Goal: Information Seeking & Learning: Learn about a topic

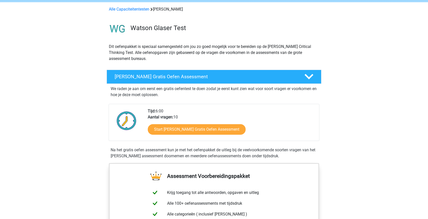
scroll to position [16, 0]
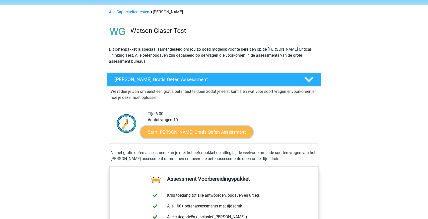
click at [185, 127] on link "Start Watson Glaser Gratis Oefen Assessment" at bounding box center [197, 132] width 113 height 12
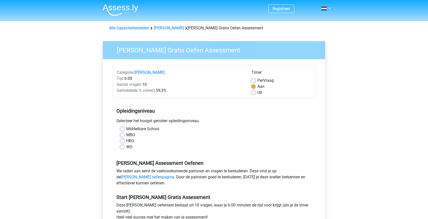
click at [143, 128] on label "Middelbare School" at bounding box center [142, 129] width 33 height 6
click at [124, 128] on input "Middelbare School" at bounding box center [122, 128] width 4 height 5
radio input "true"
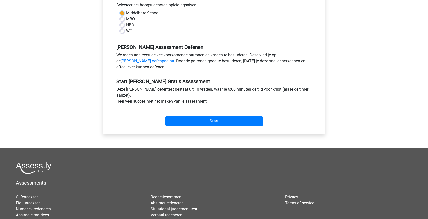
scroll to position [116, 0]
click at [215, 120] on input "Start" at bounding box center [214, 122] width 98 height 10
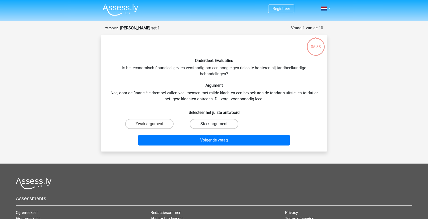
click at [207, 125] on label "Sterk argument" at bounding box center [214, 124] width 48 height 10
click at [214, 125] on input "Sterk argument" at bounding box center [215, 125] width 3 height 3
radio input "true"
click at [208, 123] on label "Sterk argument" at bounding box center [214, 124] width 48 height 10
click at [214, 124] on input "Sterk argument" at bounding box center [215, 125] width 3 height 3
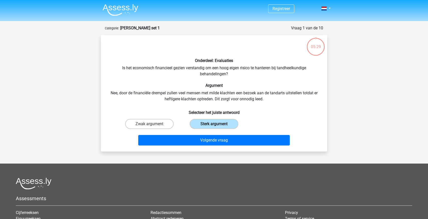
click at [208, 123] on label "Sterk argument" at bounding box center [214, 124] width 48 height 10
click at [214, 124] on input "Sterk argument" at bounding box center [215, 125] width 3 height 3
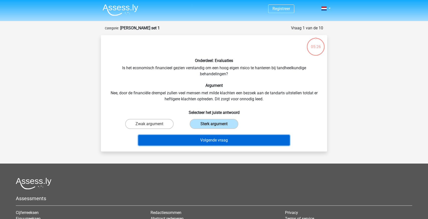
click at [212, 141] on button "Volgende vraag" at bounding box center [214, 140] width 152 height 11
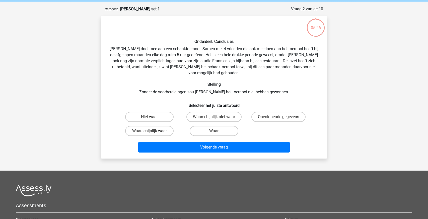
scroll to position [25, 0]
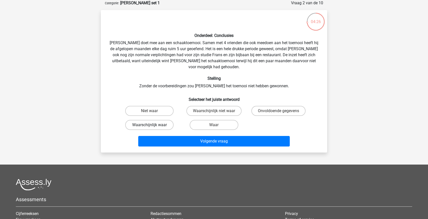
click at [155, 121] on label "Waarschijnlijk waar" at bounding box center [149, 125] width 48 height 10
click at [153, 125] on input "Waarschijnlijk waar" at bounding box center [151, 126] width 3 height 3
radio input "true"
click at [269, 106] on label "Onvoldoende gegevens" at bounding box center [278, 111] width 54 height 10
click at [278, 111] on input "Onvoldoende gegevens" at bounding box center [279, 112] width 3 height 3
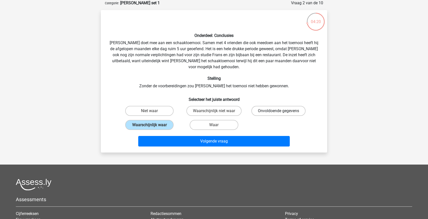
radio input "true"
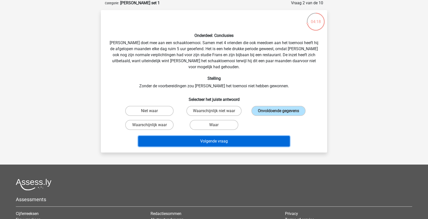
click at [240, 136] on button "Volgende vraag" at bounding box center [214, 141] width 152 height 11
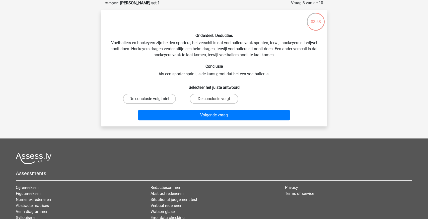
click at [157, 99] on label "De conclusie volgt niet" at bounding box center [149, 99] width 53 height 10
click at [153, 99] on input "De conclusie volgt niet" at bounding box center [151, 100] width 3 height 3
radio input "true"
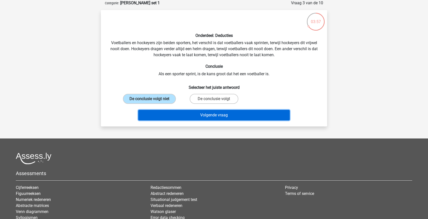
click at [213, 117] on button "Volgende vraag" at bounding box center [214, 115] width 152 height 11
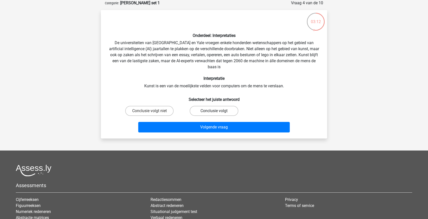
click at [206, 109] on label "Conclusie volgt" at bounding box center [214, 111] width 48 height 10
click at [214, 111] on input "Conclusie volgt" at bounding box center [215, 112] width 3 height 3
radio input "true"
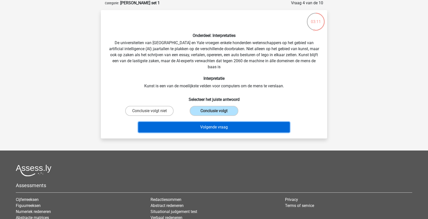
click at [211, 125] on button "Volgende vraag" at bounding box center [214, 127] width 152 height 11
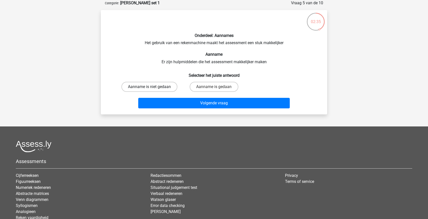
click at [162, 85] on label "Aanname is niet gedaan" at bounding box center [149, 87] width 56 height 10
click at [153, 87] on input "Aanname is niet gedaan" at bounding box center [151, 88] width 3 height 3
radio input "true"
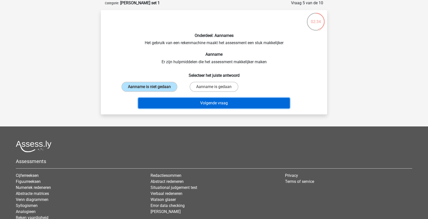
click at [209, 104] on button "Volgende vraag" at bounding box center [214, 103] width 152 height 11
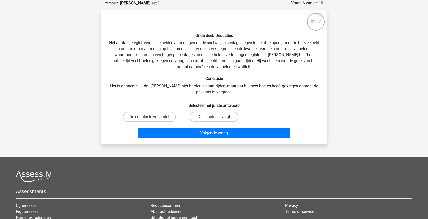
click at [205, 115] on label "De conclusie volgt" at bounding box center [214, 117] width 48 height 10
click at [214, 117] on input "De conclusie volgt" at bounding box center [215, 118] width 3 height 3
radio input "true"
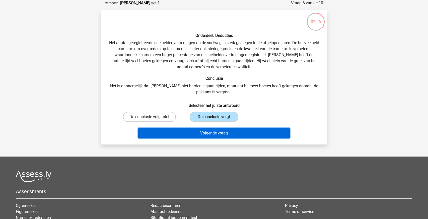
click at [209, 134] on button "Volgende vraag" at bounding box center [214, 133] width 152 height 11
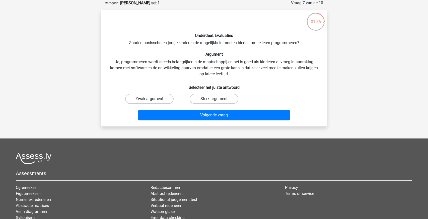
click at [159, 99] on label "Zwak argument" at bounding box center [149, 99] width 48 height 10
click at [153, 99] on input "Zwak argument" at bounding box center [151, 100] width 3 height 3
radio input "true"
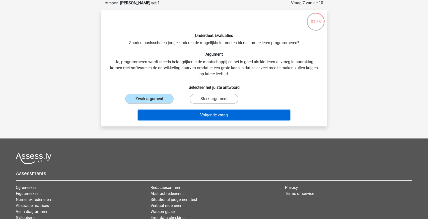
click at [218, 114] on button "Volgende vraag" at bounding box center [214, 115] width 152 height 11
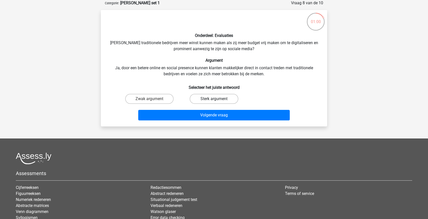
click at [206, 97] on label "Sterk argument" at bounding box center [214, 99] width 48 height 10
click at [214, 99] on input "Sterk argument" at bounding box center [215, 100] width 3 height 3
radio input "true"
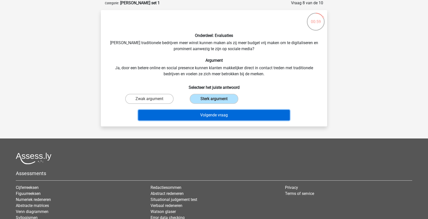
click at [213, 113] on button "Volgende vraag" at bounding box center [214, 115] width 152 height 11
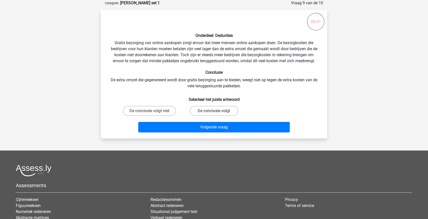
click at [211, 107] on label "De conclusie volgt" at bounding box center [214, 111] width 48 height 10
click at [214, 111] on input "De conclusie volgt" at bounding box center [215, 112] width 3 height 3
radio input "true"
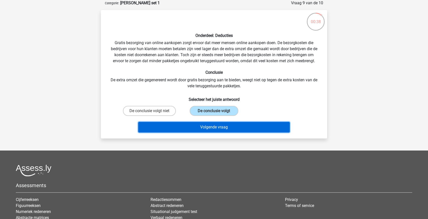
click at [218, 127] on button "Volgende vraag" at bounding box center [214, 127] width 152 height 11
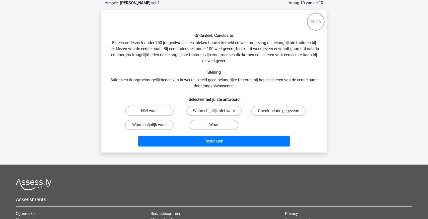
click at [263, 111] on label "Onvoldoende gegevens" at bounding box center [278, 111] width 54 height 10
click at [278, 111] on input "Onvoldoende gegevens" at bounding box center [279, 112] width 3 height 3
radio input "true"
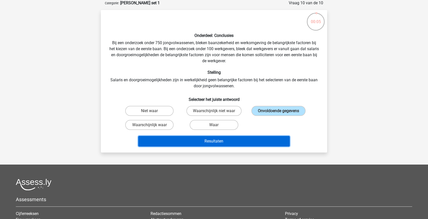
click at [220, 143] on button "Resultaten" at bounding box center [214, 141] width 152 height 11
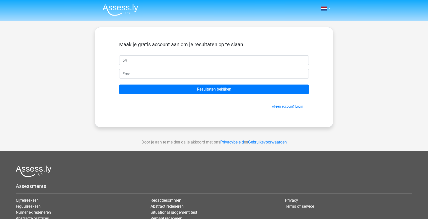
type input "5"
type input "[PERSON_NAME]"
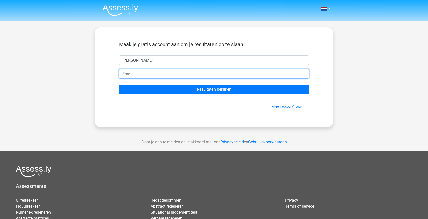
click at [184, 72] on input "email" at bounding box center [214, 74] width 190 height 10
type input "[EMAIL_ADDRESS][DOMAIN_NAME]"
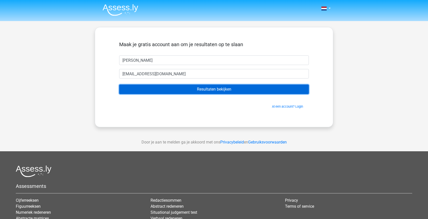
click at [215, 87] on input "Resultaten bekijken" at bounding box center [214, 90] width 190 height 10
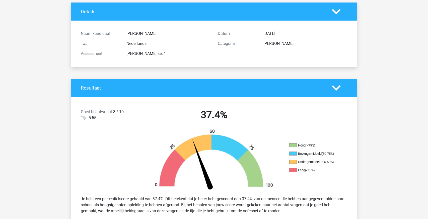
scroll to position [30, 0]
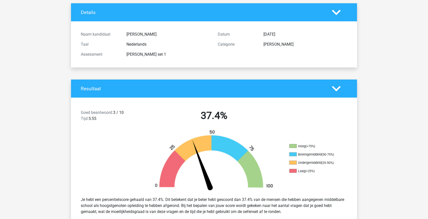
click at [212, 91] on div "Resultaat" at bounding box center [214, 89] width 286 height 18
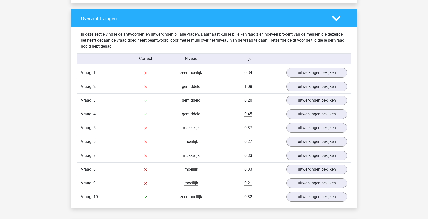
scroll to position [370, 0]
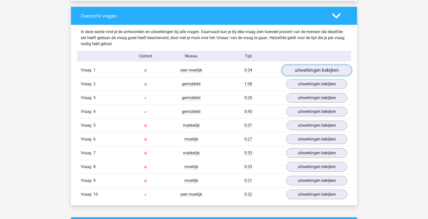
click at [298, 71] on link "uitwerkingen bekijken" at bounding box center [317, 70] width 70 height 11
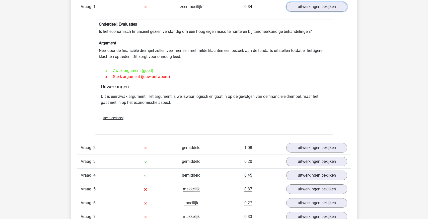
scroll to position [434, 0]
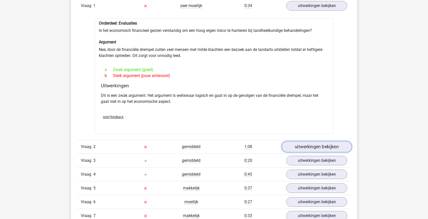
click at [311, 144] on link "uitwerkingen bekijken" at bounding box center [317, 146] width 70 height 11
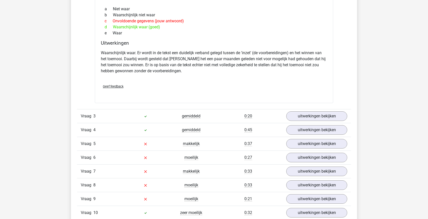
scroll to position [648, 0]
click at [305, 117] on link "uitwerkingen bekijken" at bounding box center [317, 116] width 70 height 11
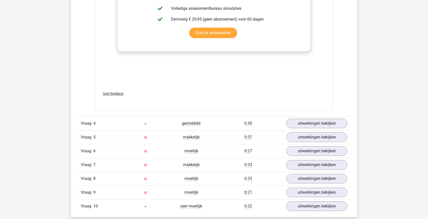
scroll to position [922, 0]
click at [291, 127] on link "uitwerkingen bekijken" at bounding box center [317, 123] width 70 height 11
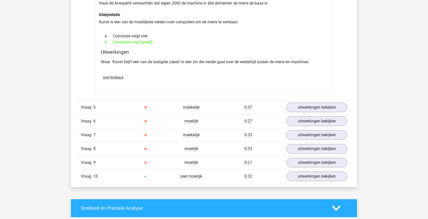
scroll to position [1086, 0]
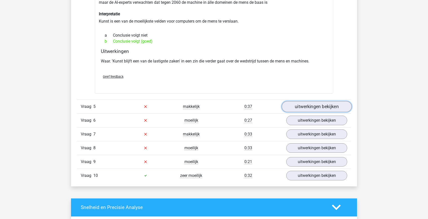
click at [315, 108] on link "uitwerkingen bekijken" at bounding box center [317, 106] width 70 height 11
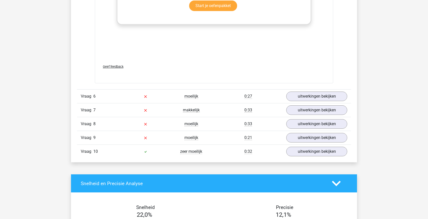
scroll to position [1370, 0]
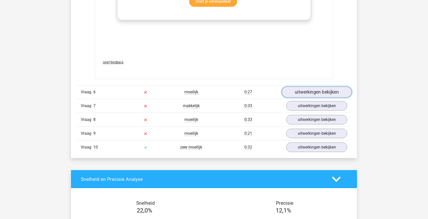
click at [306, 95] on link "uitwerkingen bekijken" at bounding box center [317, 92] width 70 height 11
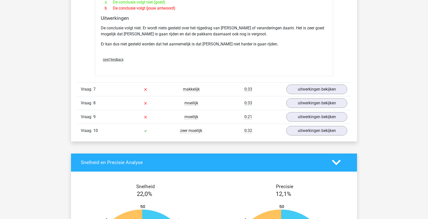
scroll to position [1549, 0]
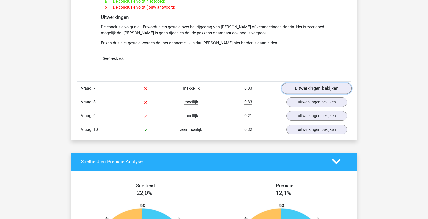
click at [317, 83] on link "uitwerkingen bekijken" at bounding box center [317, 88] width 70 height 11
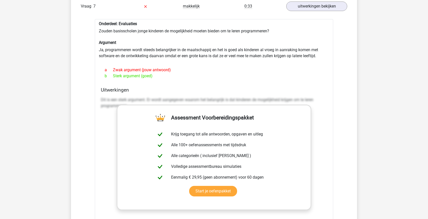
click at [322, 106] on div "Dit is een sterk argument. Er wordt aangegeven waarom het belangrijk is dat kin…" at bounding box center [214, 105] width 226 height 20
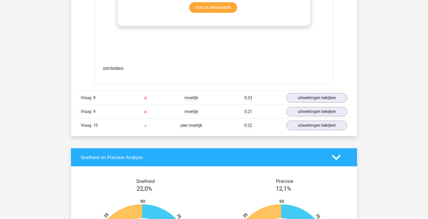
scroll to position [1815, 0]
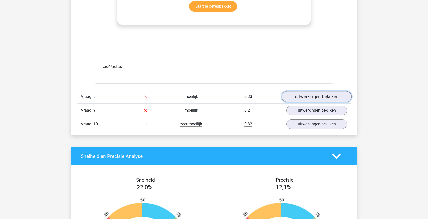
click at [320, 93] on link "uitwerkingen bekijken" at bounding box center [317, 96] width 70 height 11
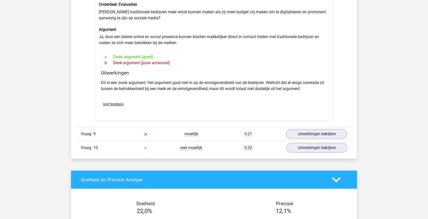
scroll to position [1924, 0]
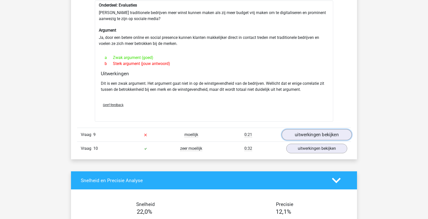
click at [320, 129] on link "uitwerkingen bekijken" at bounding box center [317, 134] width 70 height 11
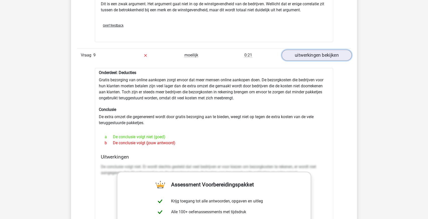
scroll to position [2004, 0]
drag, startPoint x: 98, startPoint y: 71, endPoint x: 193, endPoint y: 67, distance: 94.9
click at [193, 68] on div "Onderdeel: Deducties Gratis bezorging van online aankopen zorgt ervoor dat meer…" at bounding box center [214, 202] width 238 height 268
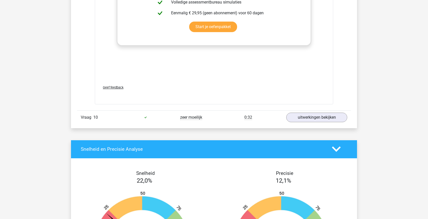
scroll to position [2233, 0]
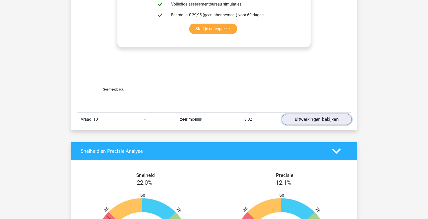
click at [321, 114] on link "uitwerkingen bekijken" at bounding box center [317, 119] width 70 height 11
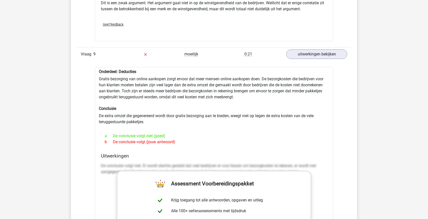
scroll to position [2006, 0]
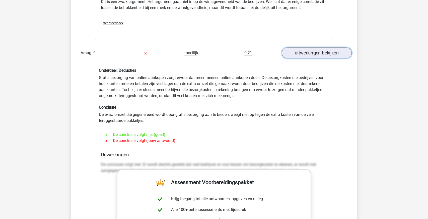
click at [317, 47] on link "uitwerkingen bekijken" at bounding box center [317, 52] width 70 height 11
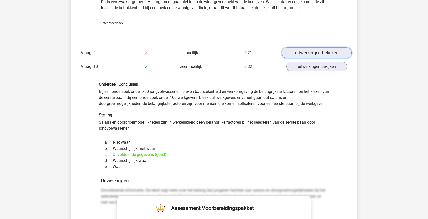
click at [305, 49] on link "uitwerkingen bekijken" at bounding box center [317, 52] width 70 height 11
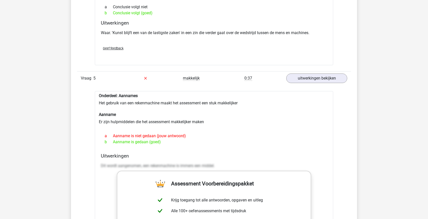
scroll to position [1114, 0]
click at [177, 112] on h6 "Aanname" at bounding box center [214, 114] width 230 height 5
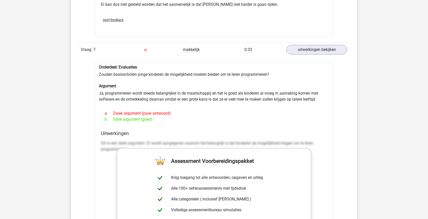
scroll to position [1587, 0]
click at [173, 117] on div "b Sterk argument (goed)" at bounding box center [214, 120] width 226 height 6
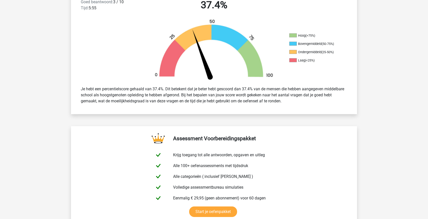
scroll to position [0, 0]
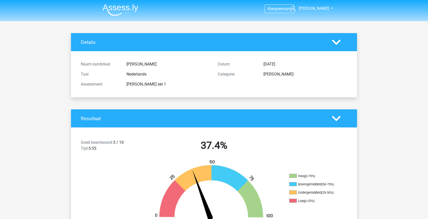
click at [116, 8] on img at bounding box center [121, 10] width 36 height 12
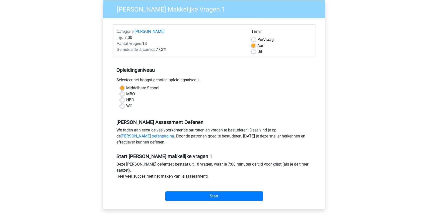
scroll to position [41, 0]
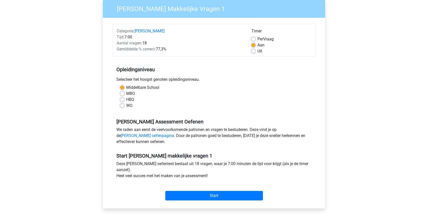
click at [257, 51] on label "Uit" at bounding box center [259, 51] width 5 height 6
click at [254, 51] on input "Uit" at bounding box center [253, 50] width 4 height 5
radio input "true"
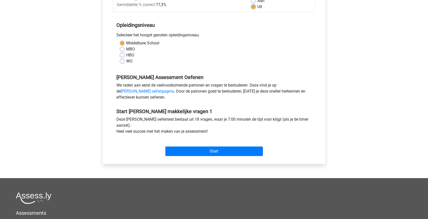
scroll to position [87, 0]
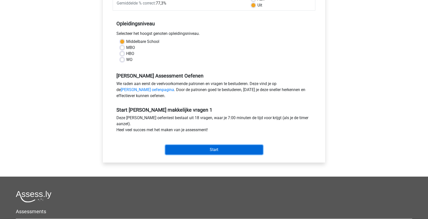
click at [208, 152] on input "Start" at bounding box center [214, 150] width 98 height 10
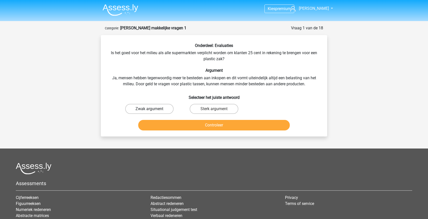
click at [156, 109] on label "Zwak argument" at bounding box center [149, 109] width 48 height 10
click at [153, 109] on input "Zwak argument" at bounding box center [151, 110] width 3 height 3
radio input "true"
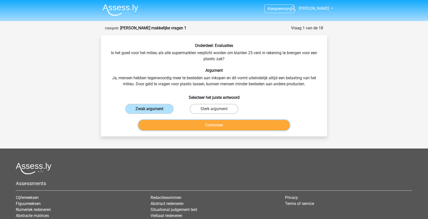
click at [191, 125] on button "Controleer" at bounding box center [214, 125] width 152 height 11
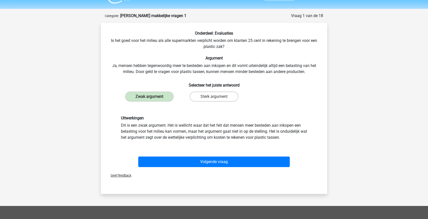
scroll to position [13, 0]
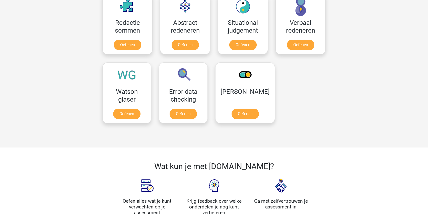
scroll to position [381, 0]
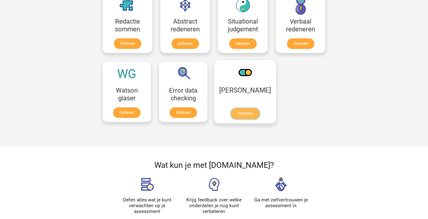
click at [240, 112] on link "Oefenen" at bounding box center [245, 113] width 29 height 11
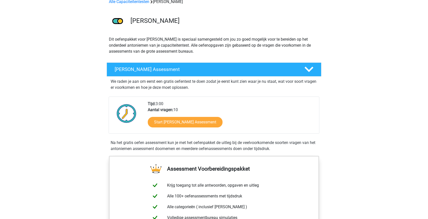
scroll to position [27, 0]
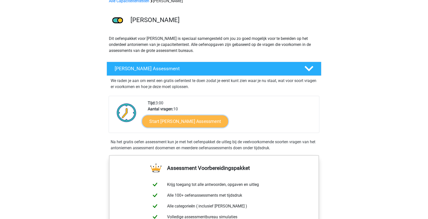
click at [188, 120] on link "Start [PERSON_NAME] Assessment" at bounding box center [185, 121] width 86 height 12
click at [178, 118] on link "Start [PERSON_NAME] Assessment" at bounding box center [185, 121] width 86 height 12
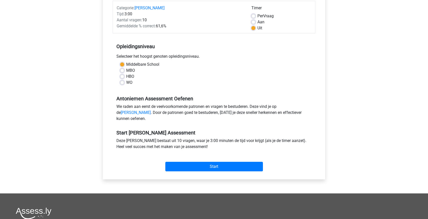
scroll to position [65, 0]
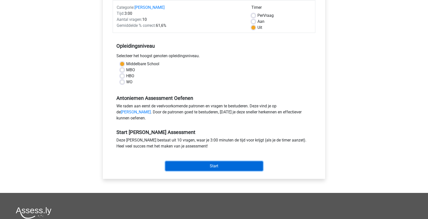
click at [206, 171] on input "Start" at bounding box center [214, 166] width 98 height 10
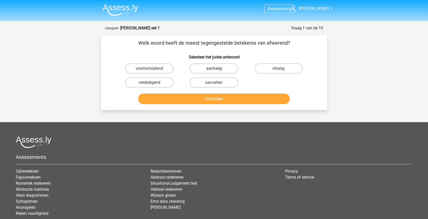
click at [206, 68] on label "aanhalig" at bounding box center [214, 68] width 48 height 10
click at [214, 68] on input "aanhalig" at bounding box center [215, 69] width 3 height 3
radio input "true"
click at [194, 103] on button "Controleer" at bounding box center [214, 99] width 152 height 11
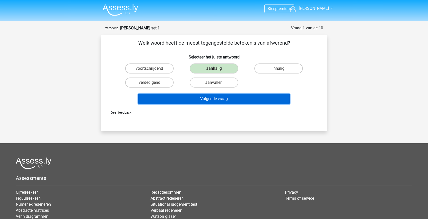
click at [191, 99] on button "Volgende vraag" at bounding box center [214, 99] width 152 height 11
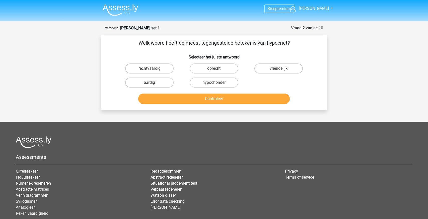
scroll to position [25, 0]
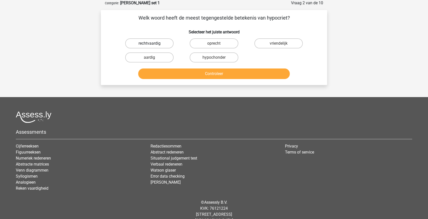
click at [162, 41] on label "rechtvaardig" at bounding box center [149, 43] width 48 height 10
click at [153, 43] on input "rechtvaardig" at bounding box center [151, 44] width 3 height 3
radio input "true"
click at [213, 71] on button "Controleer" at bounding box center [214, 73] width 152 height 11
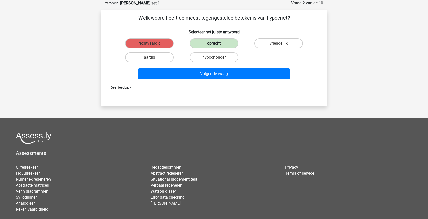
click at [213, 45] on label "oprecht" at bounding box center [214, 43] width 48 height 10
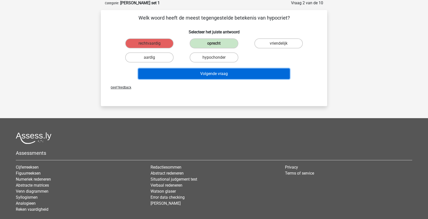
click at [225, 73] on button "Volgende vraag" at bounding box center [214, 73] width 152 height 11
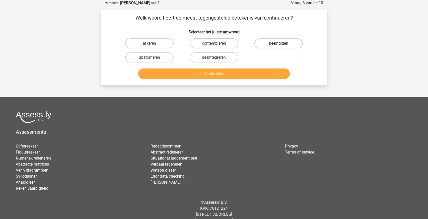
click at [270, 47] on label "beëindigen" at bounding box center [278, 43] width 48 height 10
click at [278, 47] on input "beëindigen" at bounding box center [279, 44] width 3 height 3
radio input "true"
click at [212, 74] on button "Controleer" at bounding box center [214, 73] width 152 height 11
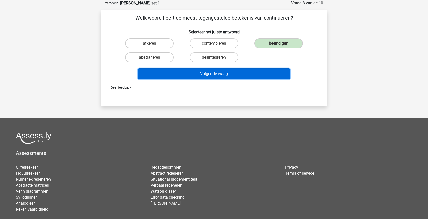
click at [198, 76] on button "Volgende vraag" at bounding box center [214, 73] width 152 height 11
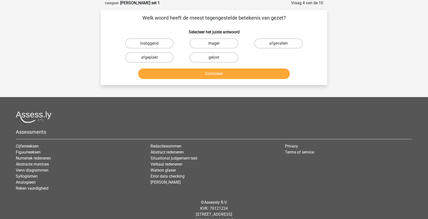
click at [206, 42] on label "mager" at bounding box center [214, 43] width 48 height 10
click at [214, 43] on input "mager" at bounding box center [215, 44] width 3 height 3
radio input "true"
click at [210, 77] on button "Controleer" at bounding box center [214, 73] width 152 height 11
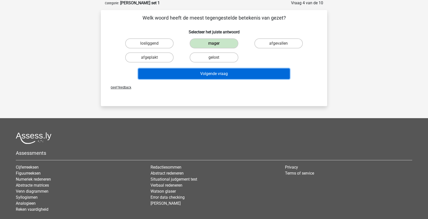
click at [209, 71] on button "Volgende vraag" at bounding box center [214, 73] width 152 height 11
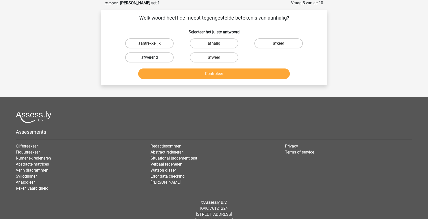
click at [165, 55] on label "afwerend" at bounding box center [149, 57] width 48 height 10
click at [153, 57] on input "afwerend" at bounding box center [151, 58] width 3 height 3
radio input "true"
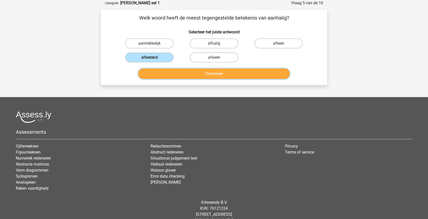
click at [183, 72] on button "Controleer" at bounding box center [214, 73] width 152 height 11
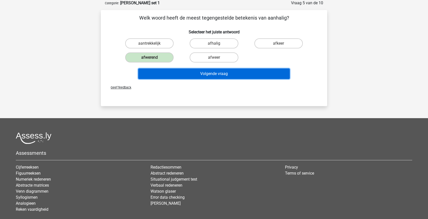
click at [183, 72] on button "Volgende vraag" at bounding box center [214, 73] width 152 height 11
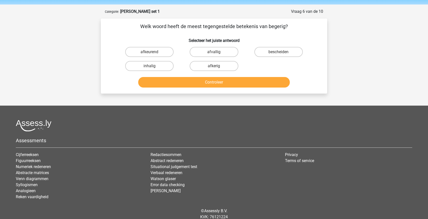
scroll to position [18, 0]
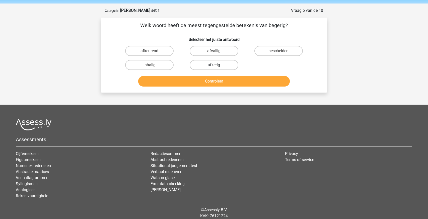
click at [222, 65] on label "afkerig" at bounding box center [214, 65] width 48 height 10
click at [217, 65] on input "afkerig" at bounding box center [215, 66] width 3 height 3
radio input "true"
click at [167, 51] on label "afkeurend" at bounding box center [149, 51] width 48 height 10
click at [153, 51] on input "afkeurend" at bounding box center [151, 52] width 3 height 3
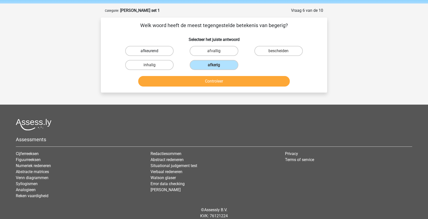
radio input "true"
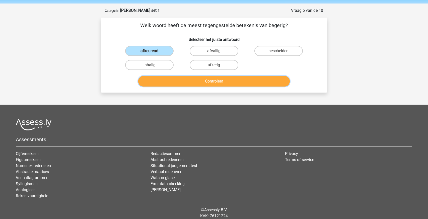
click at [216, 81] on button "Controleer" at bounding box center [214, 81] width 152 height 11
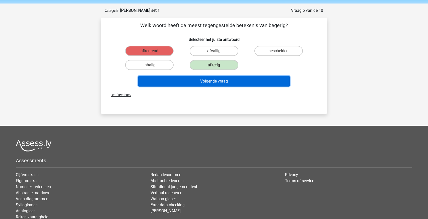
click at [213, 81] on button "Volgende vraag" at bounding box center [214, 81] width 152 height 11
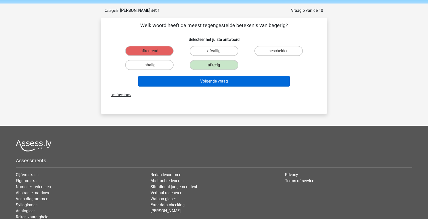
scroll to position [25, 0]
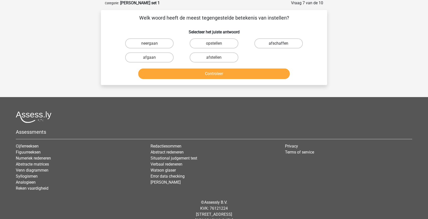
click at [272, 46] on label "afschaffen" at bounding box center [278, 43] width 48 height 10
click at [278, 46] on input "afschaffen" at bounding box center [279, 44] width 3 height 3
radio input "true"
click at [223, 76] on button "Controleer" at bounding box center [214, 73] width 152 height 11
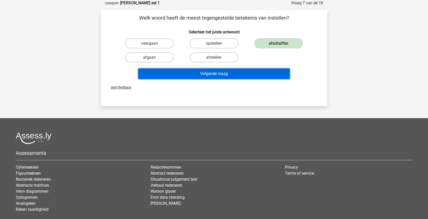
click at [191, 76] on button "Volgende vraag" at bounding box center [214, 73] width 152 height 11
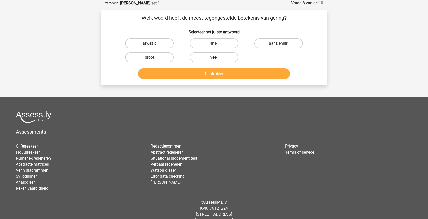
click at [207, 58] on label "veel" at bounding box center [214, 57] width 48 height 10
click at [214, 58] on input "veel" at bounding box center [215, 58] width 3 height 3
radio input "true"
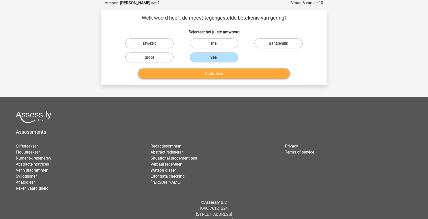
click at [186, 74] on button "Controleer" at bounding box center [214, 73] width 152 height 11
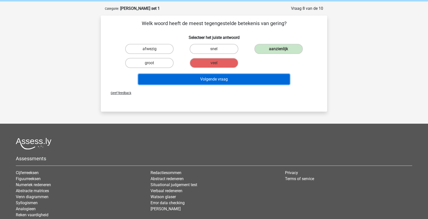
click at [180, 81] on button "Volgende vraag" at bounding box center [214, 79] width 152 height 11
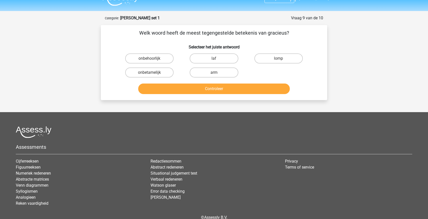
scroll to position [10, 0]
click at [166, 73] on label "onbetamelijk" at bounding box center [149, 73] width 48 height 10
click at [153, 73] on input "onbetamelijk" at bounding box center [151, 74] width 3 height 3
radio input "true"
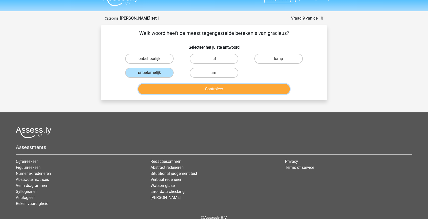
click at [188, 88] on button "Controleer" at bounding box center [214, 89] width 152 height 11
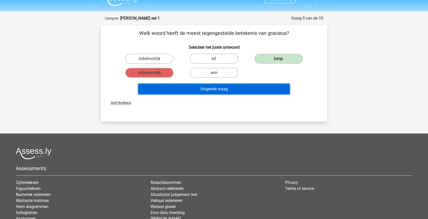
click at [204, 93] on button "Volgende vraag" at bounding box center [214, 89] width 152 height 11
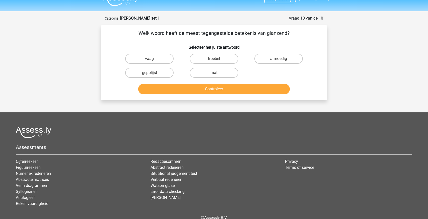
scroll to position [25, 0]
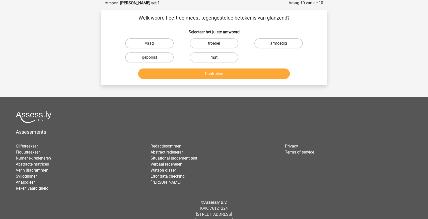
click at [210, 56] on label "mat" at bounding box center [214, 57] width 48 height 10
click at [214, 57] on input "mat" at bounding box center [215, 58] width 3 height 3
radio input "true"
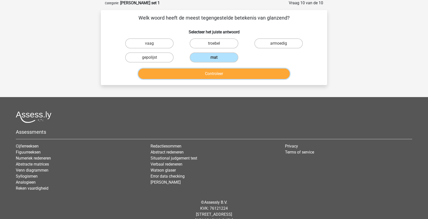
click at [199, 74] on button "Controleer" at bounding box center [214, 73] width 152 height 11
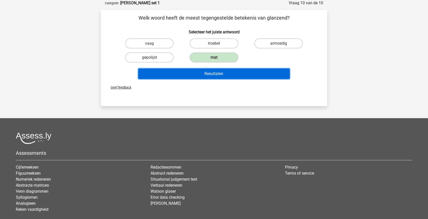
click at [163, 75] on button "Resultaten" at bounding box center [214, 73] width 152 height 11
click at [156, 74] on button "Resultaten" at bounding box center [214, 73] width 152 height 11
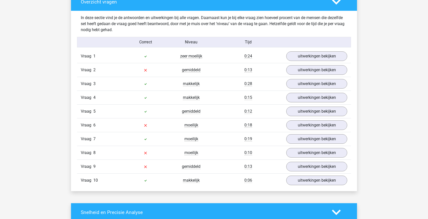
scroll to position [384, 0]
click at [311, 121] on link "uitwerkingen bekijken" at bounding box center [317, 125] width 70 height 11
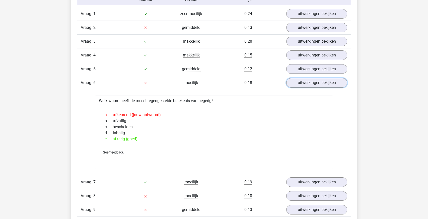
scroll to position [427, 0]
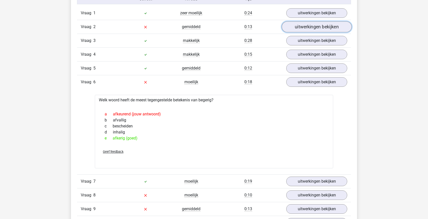
click at [319, 27] on link "uitwerkingen bekijken" at bounding box center [317, 26] width 70 height 11
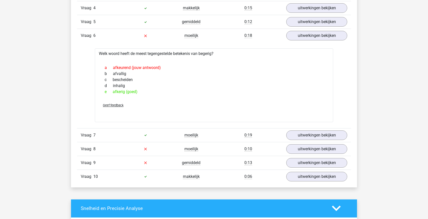
scroll to position [559, 0]
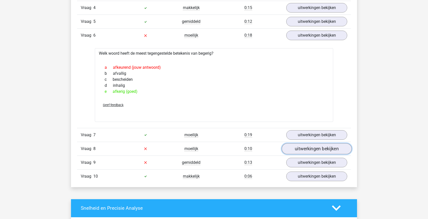
click at [331, 151] on link "uitwerkingen bekijken" at bounding box center [317, 148] width 70 height 11
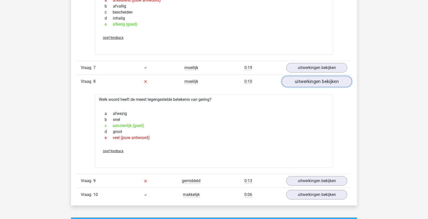
scroll to position [623, 0]
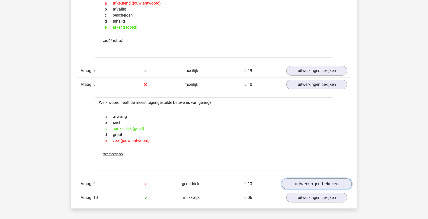
click at [319, 185] on link "uitwerkingen bekijken" at bounding box center [317, 183] width 70 height 11
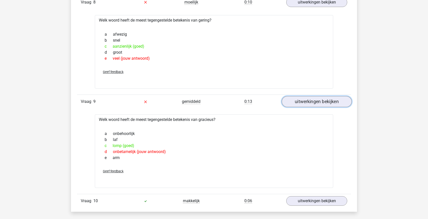
scroll to position [706, 0]
click at [298, 104] on link "uitwerkingen bekijken" at bounding box center [317, 101] width 70 height 11
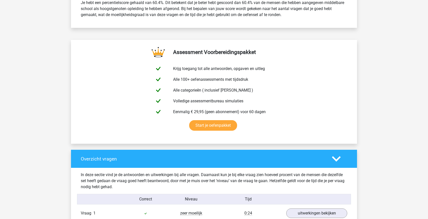
scroll to position [198, 0]
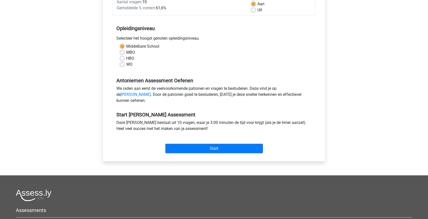
scroll to position [83, 0]
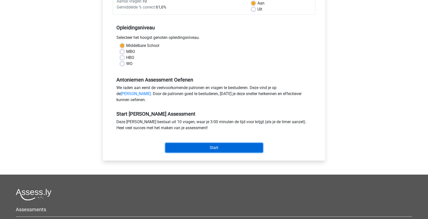
click at [180, 153] on input "Start" at bounding box center [214, 148] width 98 height 10
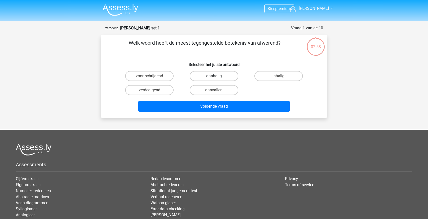
click at [214, 77] on label "aanhalig" at bounding box center [214, 76] width 48 height 10
click at [214, 77] on input "aanhalig" at bounding box center [215, 77] width 3 height 3
radio input "true"
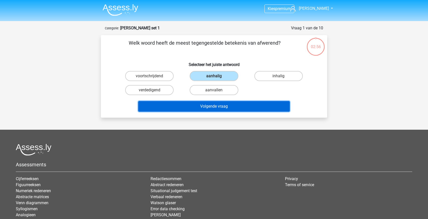
click at [187, 105] on button "Volgende vraag" at bounding box center [214, 106] width 152 height 11
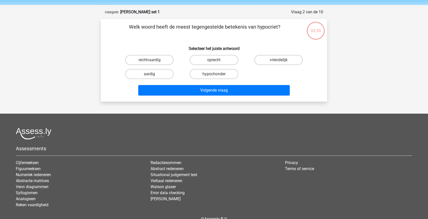
scroll to position [13, 0]
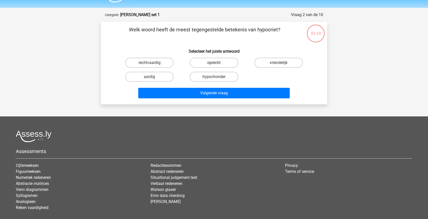
click at [208, 63] on label "oprecht" at bounding box center [214, 63] width 48 height 10
click at [214, 63] on input "oprecht" at bounding box center [215, 64] width 3 height 3
radio input "true"
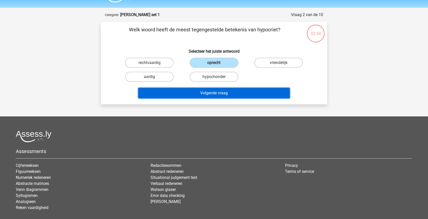
click at [188, 94] on button "Volgende vraag" at bounding box center [214, 93] width 152 height 11
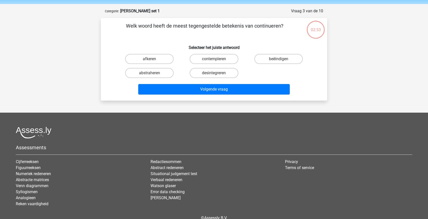
scroll to position [12, 0]
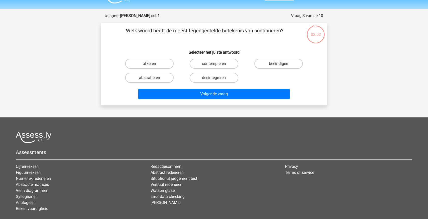
click at [271, 64] on label "beëindigen" at bounding box center [278, 64] width 48 height 10
click at [278, 64] on input "beëindigen" at bounding box center [279, 65] width 3 height 3
radio input "true"
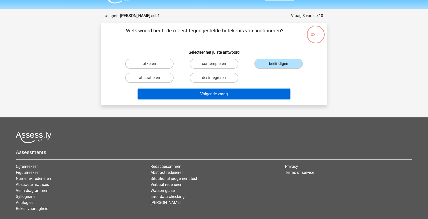
click at [237, 95] on button "Volgende vraag" at bounding box center [214, 94] width 152 height 11
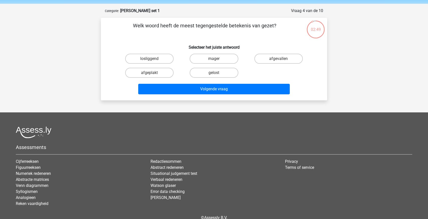
scroll to position [17, 0]
click at [207, 62] on label "mager" at bounding box center [214, 59] width 48 height 10
click at [214, 62] on input "mager" at bounding box center [215, 60] width 3 height 3
radio input "true"
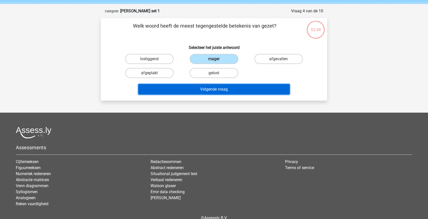
click at [194, 92] on button "Volgende vraag" at bounding box center [214, 89] width 152 height 11
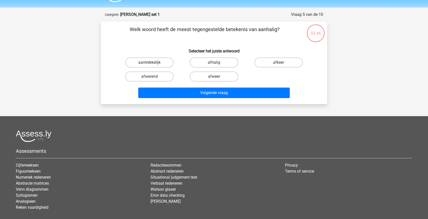
scroll to position [12, 0]
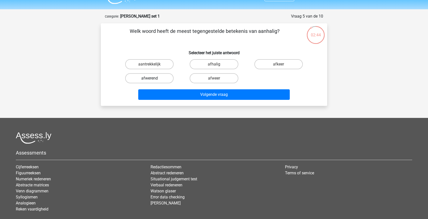
click at [140, 79] on label "afwerend" at bounding box center [149, 78] width 48 height 10
click at [150, 79] on input "afwerend" at bounding box center [151, 79] width 3 height 3
radio input "true"
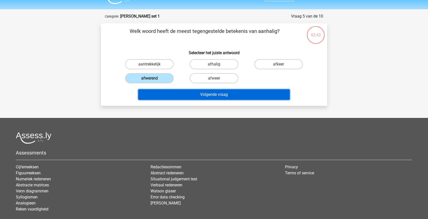
click at [163, 94] on button "Volgende vraag" at bounding box center [214, 94] width 152 height 11
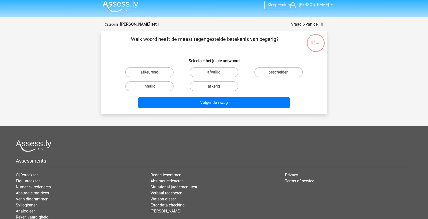
scroll to position [4, 0]
click at [204, 90] on label "afkerig" at bounding box center [214, 87] width 48 height 10
click at [214, 90] on input "afkerig" at bounding box center [215, 88] width 3 height 3
radio input "true"
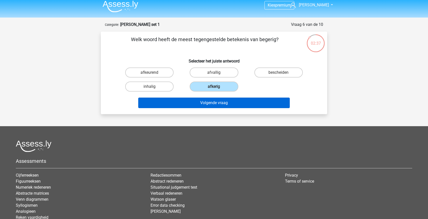
click at [194, 107] on button "Volgende vraag" at bounding box center [214, 103] width 152 height 11
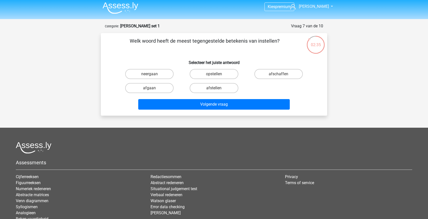
scroll to position [2, 0]
click at [273, 74] on label "afschaffen" at bounding box center [278, 74] width 48 height 10
click at [278, 74] on input "afschaffen" at bounding box center [279, 75] width 3 height 3
radio input "true"
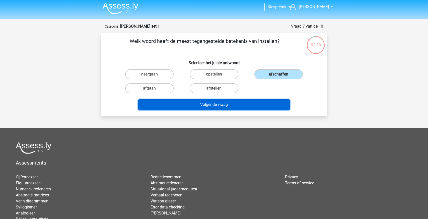
click at [225, 106] on button "Volgende vraag" at bounding box center [214, 104] width 152 height 11
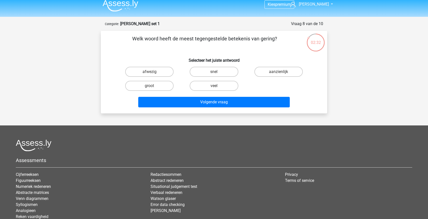
scroll to position [4, 0]
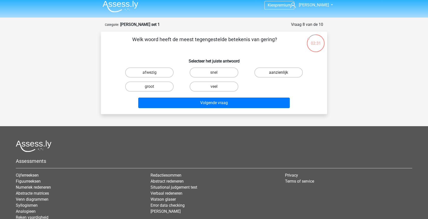
click at [276, 70] on label "aanzienlijk" at bounding box center [278, 72] width 48 height 10
click at [278, 73] on input "aanzienlijk" at bounding box center [279, 74] width 3 height 3
radio input "true"
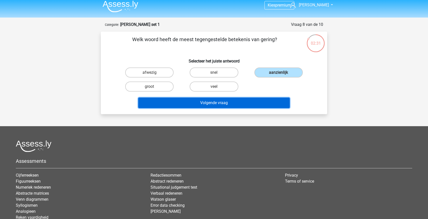
click at [223, 106] on button "Volgende vraag" at bounding box center [214, 103] width 152 height 11
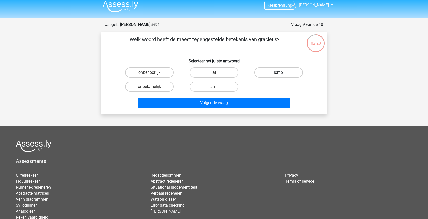
click at [272, 74] on label "lomp" at bounding box center [278, 72] width 48 height 10
click at [278, 74] on input "lomp" at bounding box center [279, 74] width 3 height 3
radio input "true"
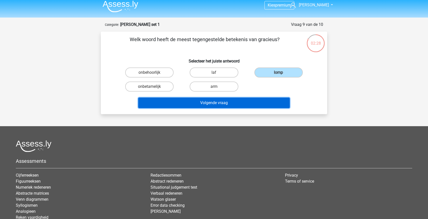
click at [213, 107] on button "Volgende vraag" at bounding box center [214, 103] width 152 height 11
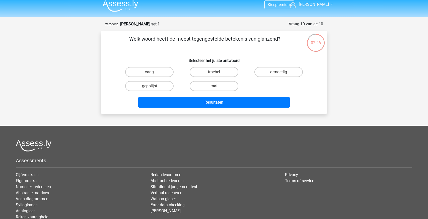
scroll to position [0, 0]
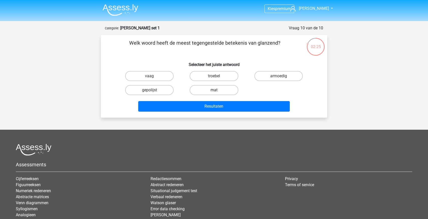
click at [210, 91] on label "mat" at bounding box center [214, 90] width 48 height 10
click at [214, 91] on input "mat" at bounding box center [215, 91] width 3 height 3
radio input "true"
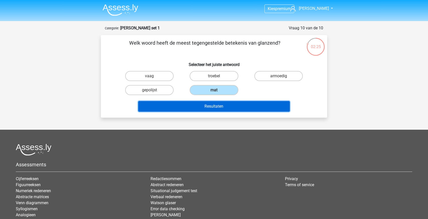
click at [199, 107] on button "Resultaten" at bounding box center [214, 106] width 152 height 11
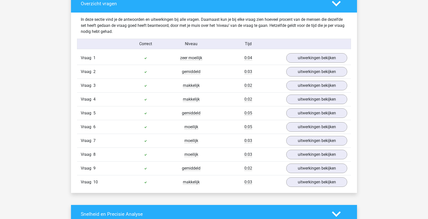
scroll to position [381, 0]
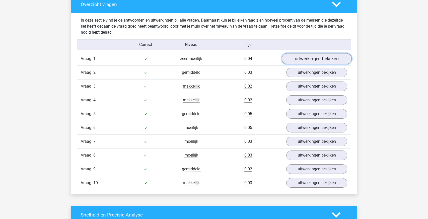
click at [311, 59] on link "uitwerkingen bekijken" at bounding box center [317, 58] width 70 height 11
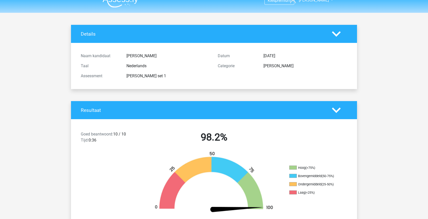
scroll to position [0, 0]
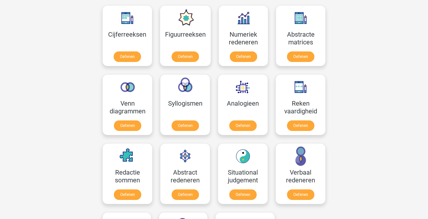
scroll to position [229, 0]
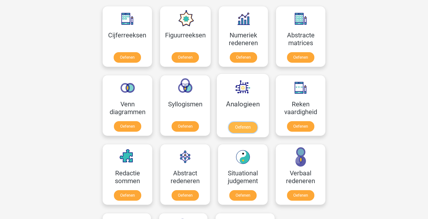
click at [239, 125] on link "Oefenen" at bounding box center [243, 127] width 29 height 11
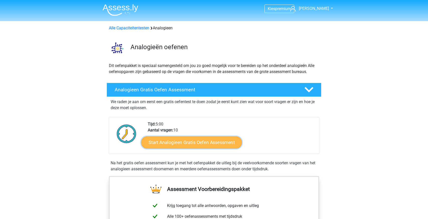
click at [170, 141] on link "Start Analogieen Gratis Oefen Assessment" at bounding box center [191, 142] width 101 height 12
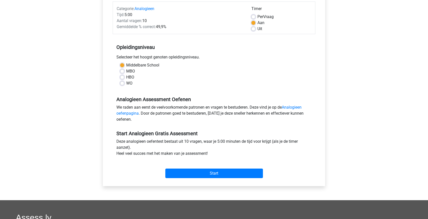
scroll to position [64, 0]
click at [183, 175] on input "Start" at bounding box center [214, 173] width 98 height 10
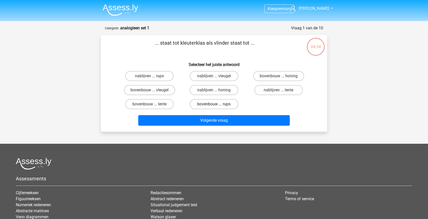
click at [212, 104] on label "bovenbouw ... rups" at bounding box center [214, 104] width 48 height 10
click at [214, 104] on input "bovenbouw ... rups" at bounding box center [215, 105] width 3 height 3
radio input "true"
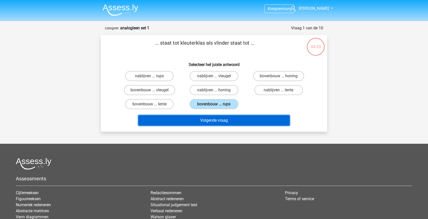
click at [216, 124] on button "Volgende vraag" at bounding box center [214, 120] width 152 height 11
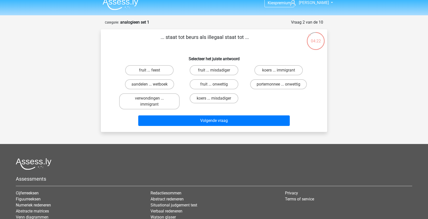
scroll to position [16, 0]
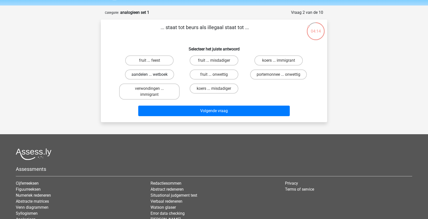
click at [132, 76] on label "aandelen ... wetboek" at bounding box center [149, 74] width 49 height 10
click at [150, 76] on input "aandelen ... wetboek" at bounding box center [151, 76] width 3 height 3
radio input "true"
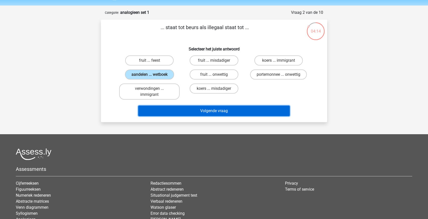
click at [154, 112] on button "Volgende vraag" at bounding box center [214, 111] width 152 height 11
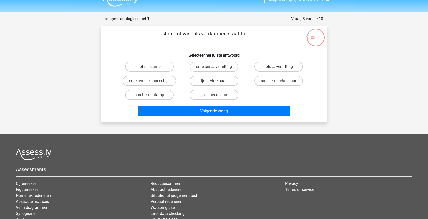
scroll to position [11, 0]
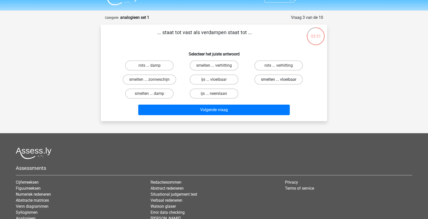
click at [266, 81] on label "smelten ... vloeibaar" at bounding box center [278, 80] width 48 height 10
click at [278, 81] on input "smelten ... vloeibaar" at bounding box center [279, 81] width 3 height 3
radio input "true"
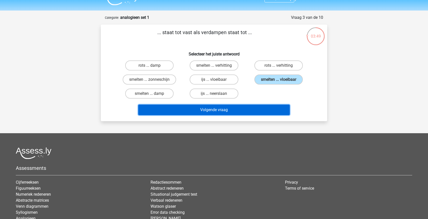
click at [179, 113] on button "Volgende vraag" at bounding box center [214, 110] width 152 height 11
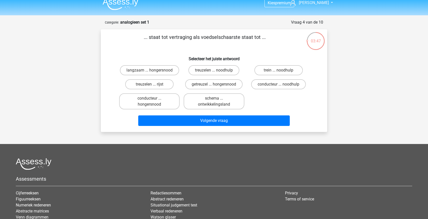
scroll to position [4, 0]
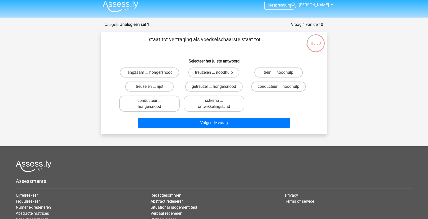
click at [133, 73] on label "langzaam ... hongersnood" at bounding box center [149, 72] width 59 height 10
click at [150, 73] on input "langzaam ... hongersnood" at bounding box center [151, 74] width 3 height 3
radio input "true"
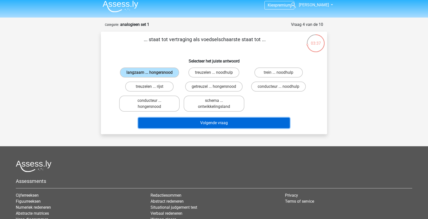
click at [159, 122] on button "Volgende vraag" at bounding box center [214, 123] width 152 height 11
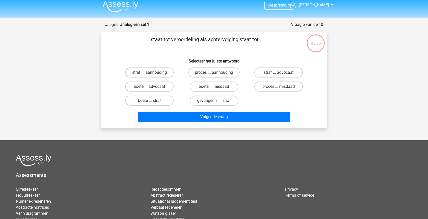
scroll to position [25, 0]
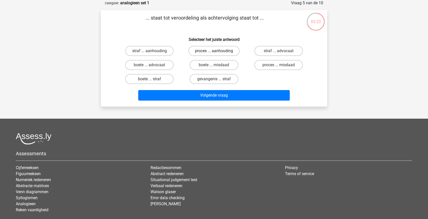
click at [197, 52] on label "proces ... aanhouding" at bounding box center [213, 51] width 51 height 10
click at [214, 52] on input "proces ... aanhouding" at bounding box center [215, 52] width 3 height 3
radio input "true"
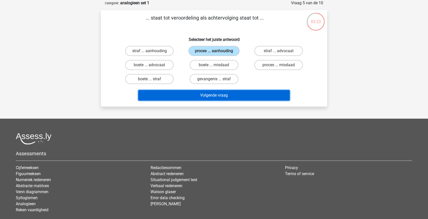
click at [186, 98] on button "Volgende vraag" at bounding box center [214, 95] width 152 height 11
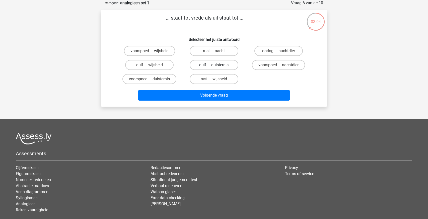
click at [208, 66] on label "duif ... duisternis" at bounding box center [214, 65] width 48 height 10
click at [214, 66] on input "duif ... duisternis" at bounding box center [215, 66] width 3 height 3
radio input "true"
click at [148, 65] on label "duif ... wijsheid" at bounding box center [149, 65] width 48 height 10
click at [150, 65] on input "duif ... wijsheid" at bounding box center [151, 66] width 3 height 3
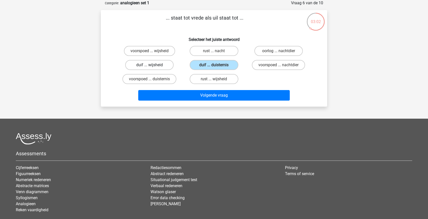
radio input "true"
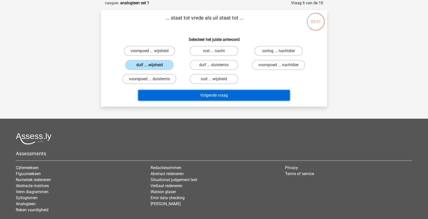
click at [162, 95] on button "Volgende vraag" at bounding box center [214, 95] width 152 height 11
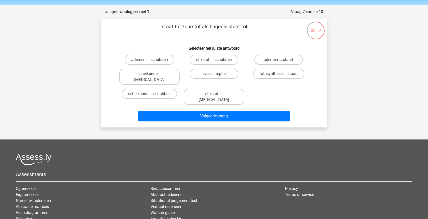
scroll to position [15, 0]
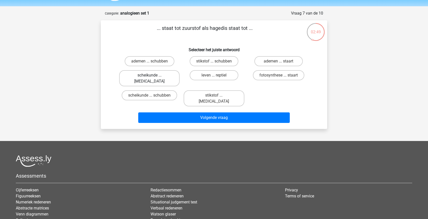
click at [145, 74] on label "scheikunde ... krokodil" at bounding box center [149, 78] width 60 height 16
click at [150, 75] on input "scheikunde ... krokodil" at bounding box center [151, 76] width 3 height 3
radio input "true"
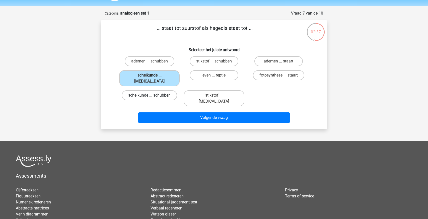
click at [140, 90] on label "scheikunde ... schubben" at bounding box center [149, 95] width 55 height 10
click at [150, 95] on input "scheikunde ... schubben" at bounding box center [151, 96] width 3 height 3
radio input "true"
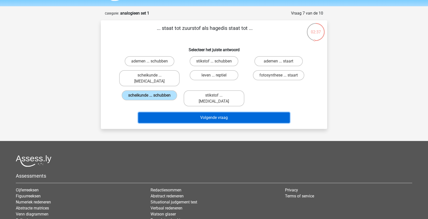
click at [159, 112] on button "Volgende vraag" at bounding box center [214, 117] width 152 height 11
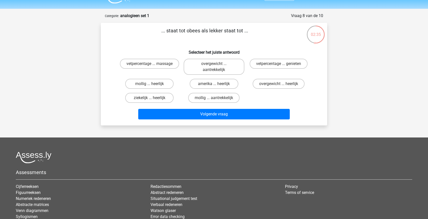
scroll to position [10, 0]
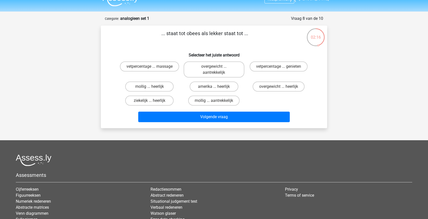
click at [200, 100] on label "mollig ... aantrekkelijk" at bounding box center [213, 101] width 51 height 10
click at [214, 101] on input "mollig ... aantrekkelijk" at bounding box center [215, 102] width 3 height 3
radio input "true"
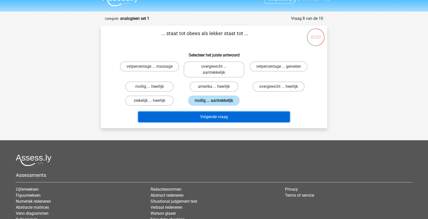
click at [170, 118] on button "Volgende vraag" at bounding box center [214, 117] width 152 height 11
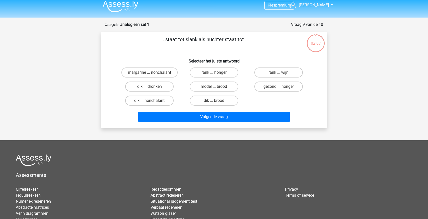
scroll to position [0, 0]
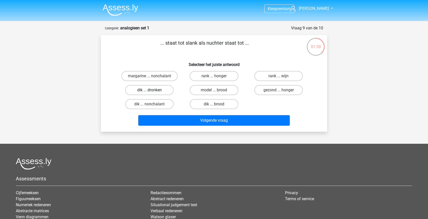
click at [145, 95] on label "dik ... dronken" at bounding box center [149, 90] width 48 height 10
click at [150, 93] on input "dik ... dronken" at bounding box center [151, 91] width 3 height 3
radio input "true"
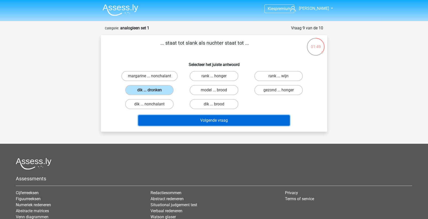
click at [153, 123] on button "Volgende vraag" at bounding box center [214, 120] width 152 height 11
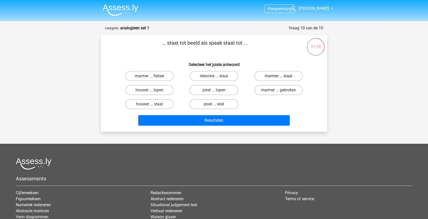
click at [261, 74] on label "marmer ... staal" at bounding box center [278, 76] width 48 height 10
click at [278, 76] on input "marmer ... staal" at bounding box center [279, 77] width 3 height 3
radio input "true"
click at [201, 77] on label "televisie ... staal" at bounding box center [214, 76] width 48 height 10
click at [214, 77] on input "televisie ... staal" at bounding box center [215, 77] width 3 height 3
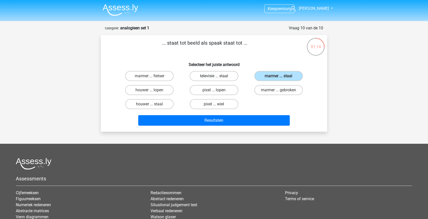
radio input "true"
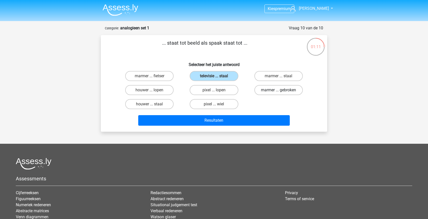
click at [266, 92] on label "marmer ... gebroken" at bounding box center [278, 90] width 48 height 10
click at [278, 92] on input "marmer ... gebroken" at bounding box center [279, 91] width 3 height 3
radio input "true"
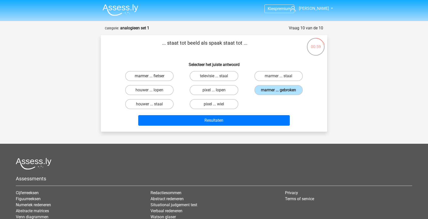
click at [144, 78] on label "marmer ... fietser" at bounding box center [149, 76] width 48 height 10
click at [150, 78] on input "marmer ... fietser" at bounding box center [151, 77] width 3 height 3
radio input "true"
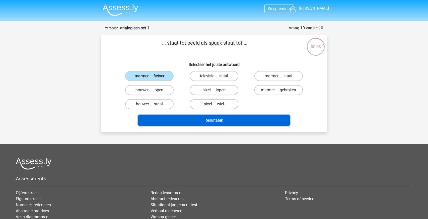
click at [165, 120] on button "Resultaten" at bounding box center [214, 120] width 152 height 11
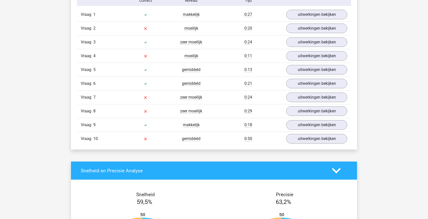
scroll to position [425, 0]
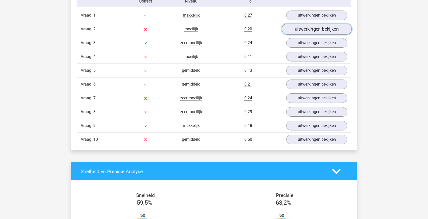
click at [318, 32] on link "uitwerkingen bekijken" at bounding box center [317, 29] width 70 height 11
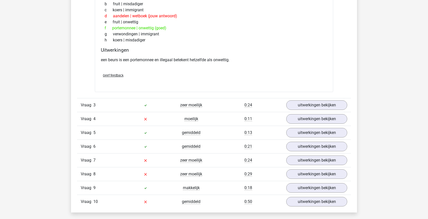
scroll to position [489, 0]
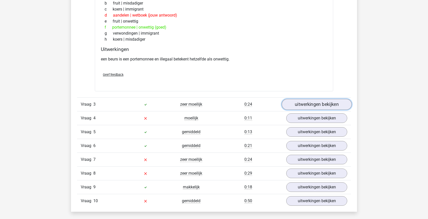
click at [303, 102] on link "uitwerkingen bekijken" at bounding box center [317, 104] width 70 height 11
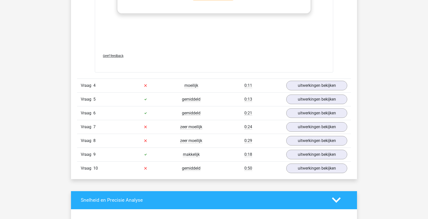
scroll to position [788, 0]
click at [293, 83] on link "uitwerkingen bekijken" at bounding box center [317, 85] width 70 height 11
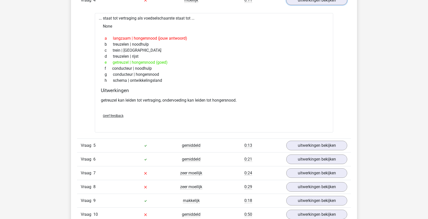
scroll to position [879, 0]
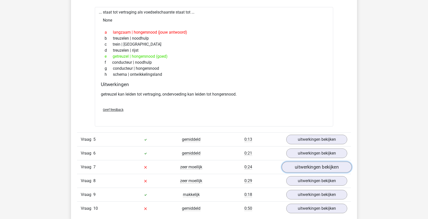
click at [293, 165] on link "uitwerkingen bekijken" at bounding box center [317, 167] width 70 height 11
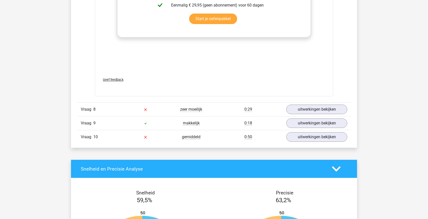
scroll to position [1217, 0]
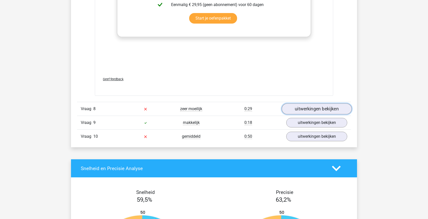
click at [317, 107] on link "uitwerkingen bekijken" at bounding box center [317, 108] width 70 height 11
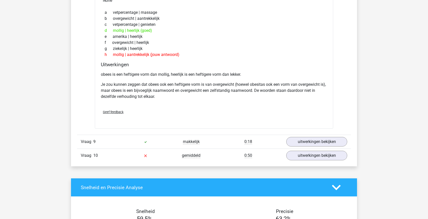
scroll to position [1352, 0]
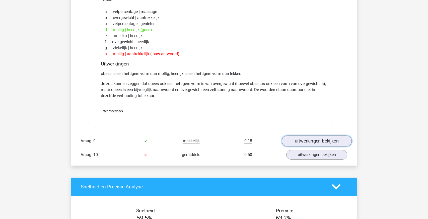
click at [297, 139] on link "uitwerkingen bekijken" at bounding box center [317, 141] width 70 height 11
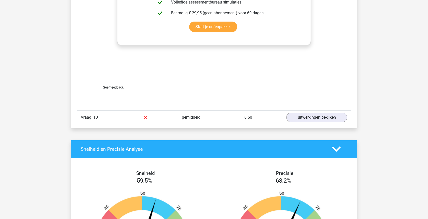
scroll to position [1664, 0]
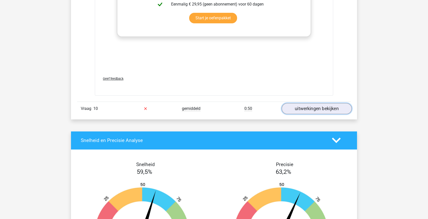
click at [305, 104] on link "uitwerkingen bekijken" at bounding box center [317, 108] width 70 height 11
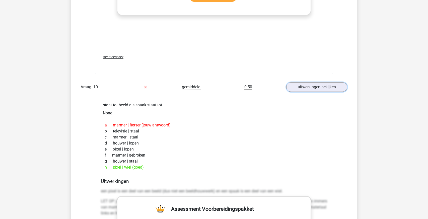
scroll to position [1687, 0]
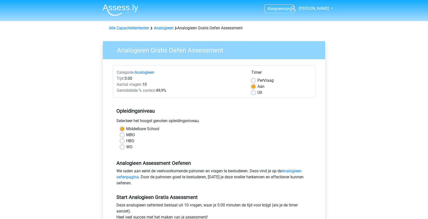
scroll to position [64, 0]
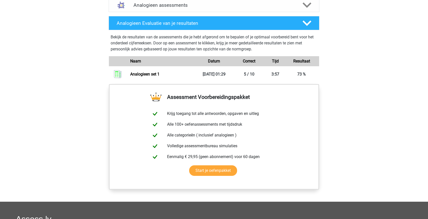
scroll to position [328, 0]
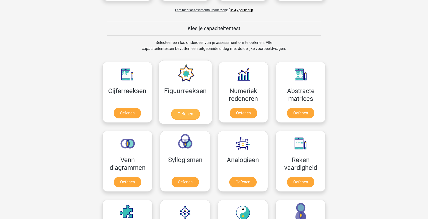
scroll to position [176, 0]
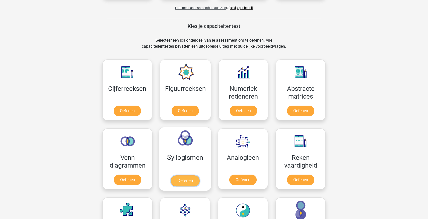
click at [186, 175] on link "Oefenen" at bounding box center [185, 180] width 29 height 11
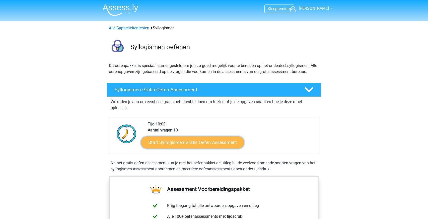
click at [190, 144] on link "Start Syllogismen Gratis Oefen Assessment" at bounding box center [192, 142] width 103 height 12
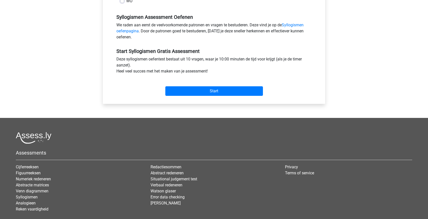
scroll to position [148, 0]
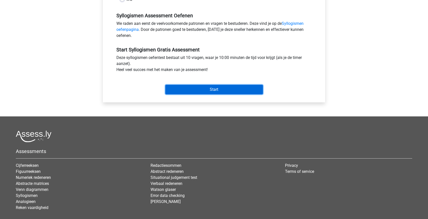
click at [200, 93] on input "Start" at bounding box center [214, 90] width 98 height 10
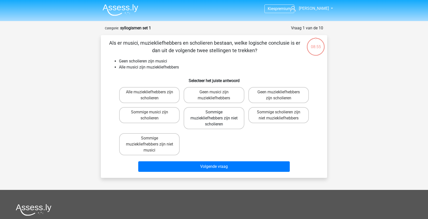
click at [208, 113] on label "Sommige muziekliefhebbers zijn niet scholieren" at bounding box center [214, 118] width 60 height 22
click at [214, 113] on input "Sommige muziekliefhebbers zijn niet scholieren" at bounding box center [215, 113] width 3 height 3
radio input "true"
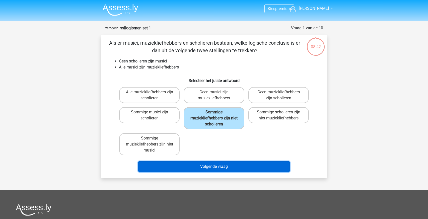
click at [218, 167] on button "Volgende vraag" at bounding box center [214, 166] width 152 height 11
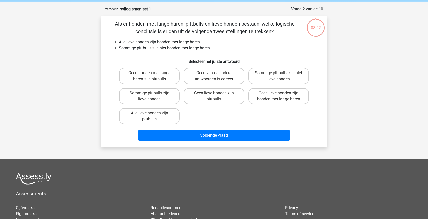
scroll to position [25, 0]
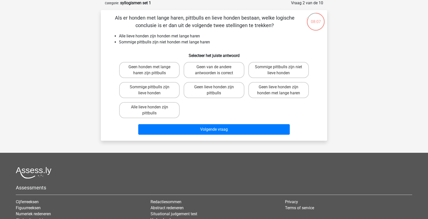
click at [280, 68] on input "Sommige pittbulls zijn niet lieve honden" at bounding box center [279, 68] width 3 height 3
radio input "true"
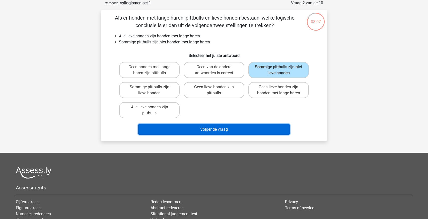
click at [154, 133] on button "Volgende vraag" at bounding box center [214, 129] width 152 height 11
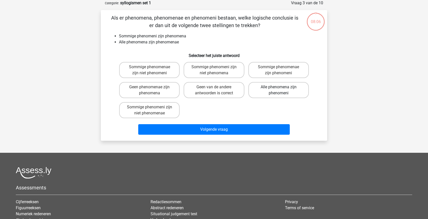
click at [286, 89] on label "Alle phenomena zijn phenomeni" at bounding box center [278, 90] width 60 height 16
click at [282, 89] on input "Alle phenomena zijn phenomeni" at bounding box center [279, 88] width 3 height 3
radio input "true"
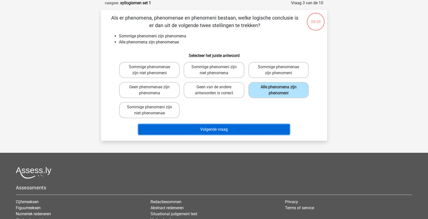
click at [156, 133] on button "Volgende vraag" at bounding box center [214, 129] width 152 height 11
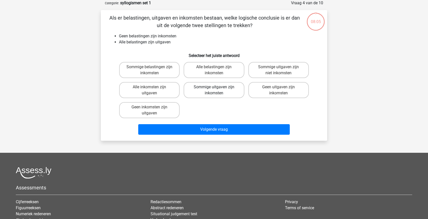
click at [230, 87] on label "Sommige uitgaven zijn inkomsten" at bounding box center [214, 90] width 60 height 16
click at [217, 87] on input "Sommige uitgaven zijn inkomsten" at bounding box center [215, 88] width 3 height 3
radio input "true"
click at [143, 87] on label "Alle inkomsten zijn uitgaven" at bounding box center [149, 90] width 60 height 16
click at [150, 87] on input "Alle inkomsten zijn uitgaven" at bounding box center [151, 88] width 3 height 3
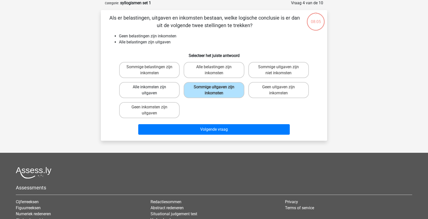
radio input "true"
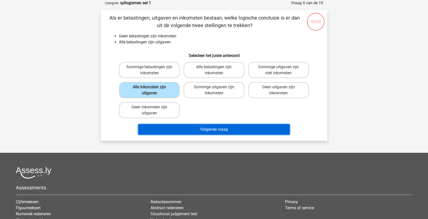
click at [260, 132] on button "Volgende vraag" at bounding box center [214, 129] width 152 height 11
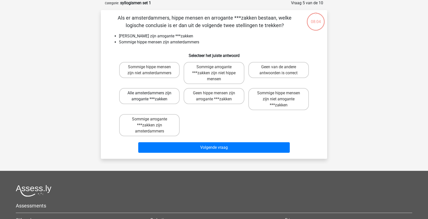
click at [147, 91] on label "Alle amsterdammers zijn arrogante ***zakken" at bounding box center [149, 96] width 60 height 16
click at [150, 93] on input "Alle amsterdammers zijn arrogante ***zakken" at bounding box center [151, 94] width 3 height 3
radio input "true"
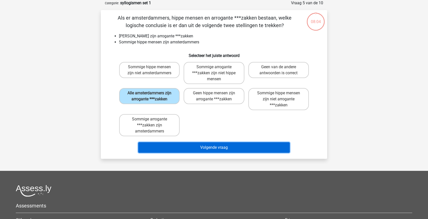
click at [252, 151] on button "Volgende vraag" at bounding box center [214, 147] width 152 height 11
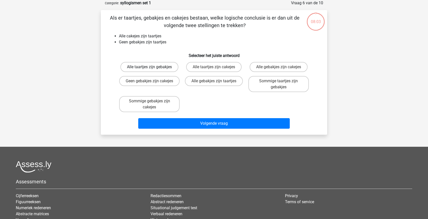
click at [144, 69] on label "Alle taartjes zijn gebakjes" at bounding box center [149, 67] width 58 height 10
click at [150, 69] on input "Alle taartjes zijn gebakjes" at bounding box center [151, 68] width 3 height 3
radio input "true"
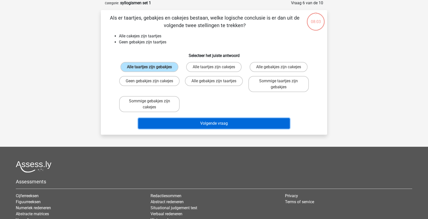
click at [257, 119] on button "Volgende vraag" at bounding box center [214, 123] width 152 height 11
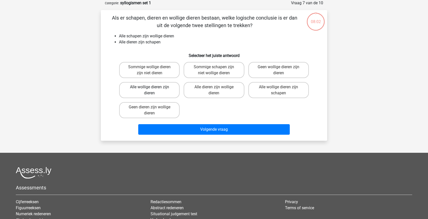
click at [142, 96] on label "Alle wollige dieren zijn dieren" at bounding box center [149, 90] width 60 height 16
click at [150, 90] on input "Alle wollige dieren zijn dieren" at bounding box center [151, 88] width 3 height 3
radio input "true"
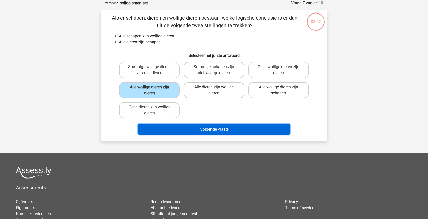
click at [260, 134] on button "Volgende vraag" at bounding box center [214, 129] width 152 height 11
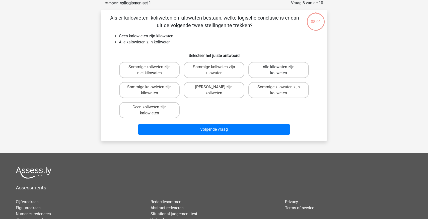
click at [285, 76] on label "Alle kilowaten zijn koliweten" at bounding box center [278, 70] width 60 height 16
click at [282, 70] on input "Alle kilowaten zijn koliweten" at bounding box center [279, 68] width 3 height 3
radio input "true"
click at [149, 106] on label "Geen koliweten zijn kalowieten" at bounding box center [149, 110] width 60 height 16
click at [150, 107] on input "Geen koliweten zijn kalowieten" at bounding box center [151, 108] width 3 height 3
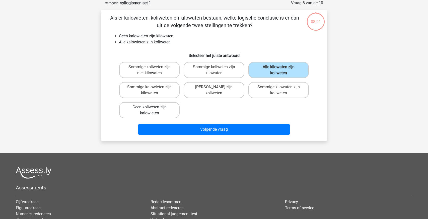
radio input "true"
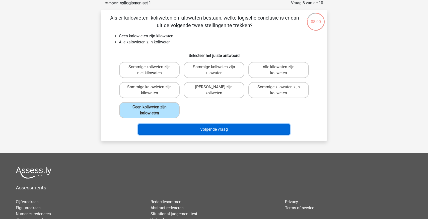
click at [149, 131] on button "Volgende vraag" at bounding box center [214, 129] width 152 height 11
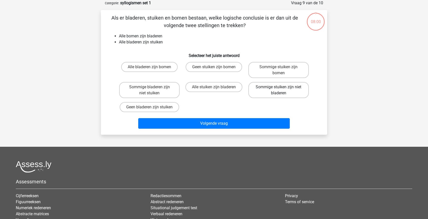
click at [277, 91] on label "Sommige stuiken zijn niet bladeren" at bounding box center [278, 90] width 60 height 16
click at [278, 90] on input "Sommige stuiken zijn niet bladeren" at bounding box center [279, 88] width 3 height 3
radio input "true"
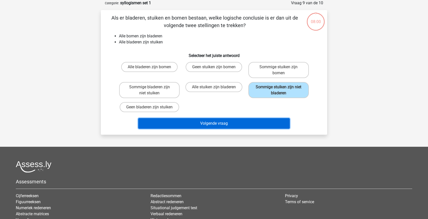
click at [257, 126] on button "Volgende vraag" at bounding box center [214, 123] width 152 height 11
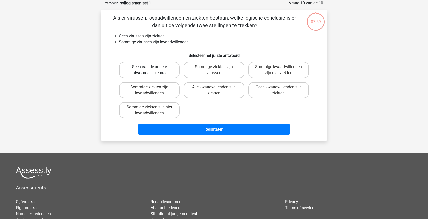
click at [144, 74] on label "Geen van de andere antwoorden is correct" at bounding box center [149, 70] width 60 height 16
click at [150, 70] on input "Geen van de andere antwoorden is correct" at bounding box center [151, 68] width 3 height 3
radio input "true"
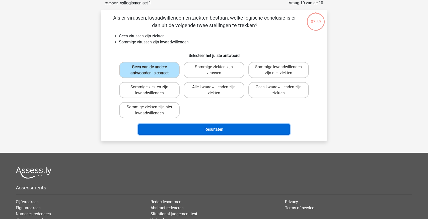
click at [250, 132] on button "Resultaten" at bounding box center [214, 129] width 152 height 11
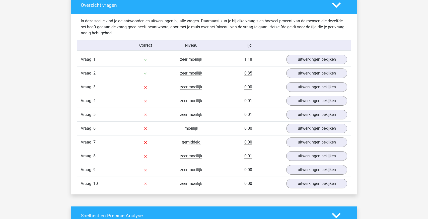
scroll to position [381, 0]
click at [307, 60] on link "uitwerkingen bekijken" at bounding box center [317, 59] width 70 height 11
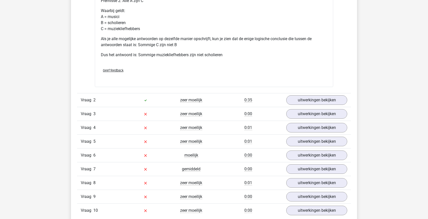
scroll to position [566, 0]
click at [315, 99] on link "uitwerkingen bekijken" at bounding box center [317, 99] width 70 height 11
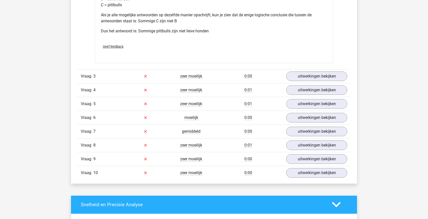
scroll to position [815, 0]
click at [304, 74] on link "uitwerkingen bekijken" at bounding box center [317, 76] width 70 height 11
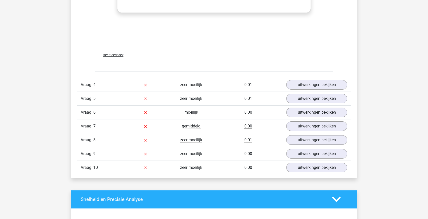
scroll to position [1103, 0]
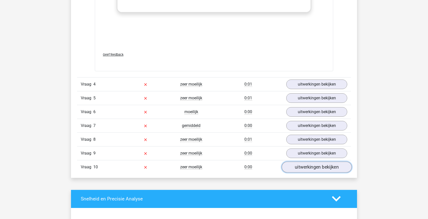
click at [313, 170] on link "uitwerkingen bekijken" at bounding box center [317, 167] width 70 height 11
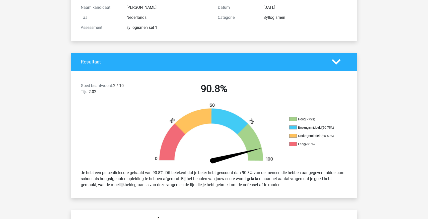
scroll to position [59, 0]
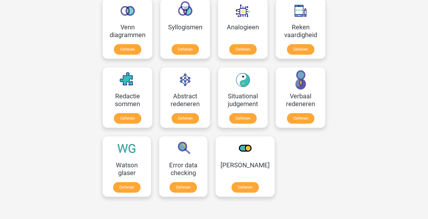
scroll to position [307, 0]
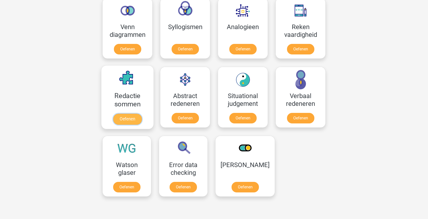
click at [141, 114] on link "Oefenen" at bounding box center [127, 119] width 29 height 11
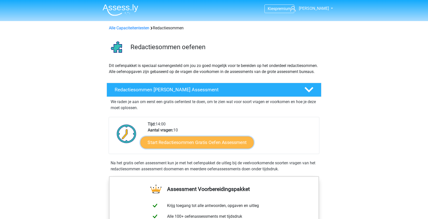
click at [193, 147] on link "Start Redactiesommen Gratis Oefen Assessment" at bounding box center [197, 142] width 113 height 12
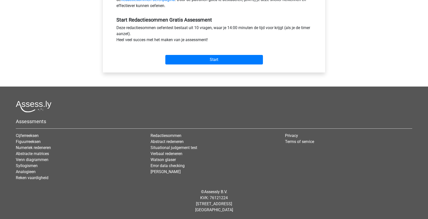
scroll to position [163, 0]
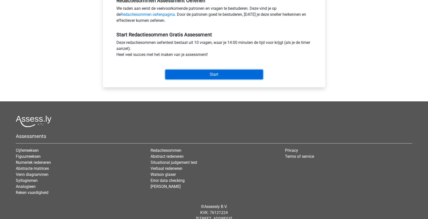
click at [208, 70] on input "Start" at bounding box center [214, 75] width 98 height 10
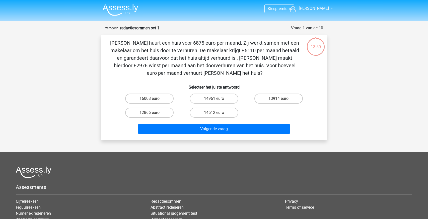
click at [131, 10] on img at bounding box center [121, 10] width 36 height 12
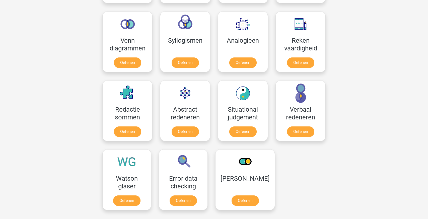
scroll to position [294, 0]
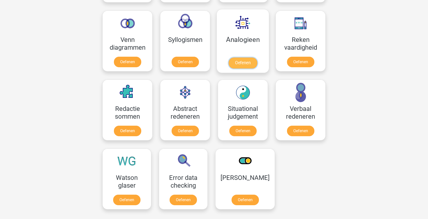
click at [251, 57] on link "Oefenen" at bounding box center [243, 62] width 29 height 11
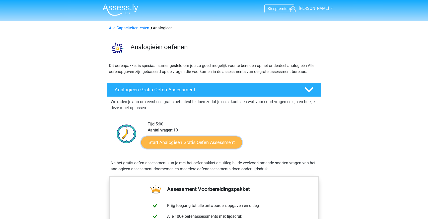
click at [166, 142] on link "Start Analogieen Gratis Oefen Assessment" at bounding box center [191, 142] width 101 height 12
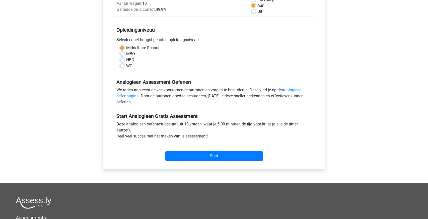
scroll to position [81, 0]
click at [129, 55] on label "MBO" at bounding box center [130, 54] width 9 height 6
click at [124, 55] on input "MBO" at bounding box center [122, 53] width 4 height 5
radio input "true"
click at [128, 60] on label "HBO" at bounding box center [130, 60] width 8 height 6
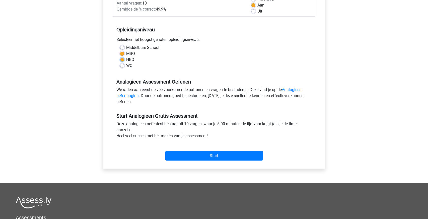
click at [124, 60] on input "HBO" at bounding box center [122, 59] width 4 height 5
radio input "true"
click at [126, 65] on label "WO" at bounding box center [129, 66] width 6 height 6
click at [124, 65] on input "WO" at bounding box center [122, 65] width 4 height 5
radio input "true"
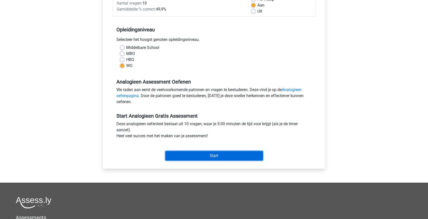
click at [189, 157] on input "Start" at bounding box center [214, 156] width 98 height 10
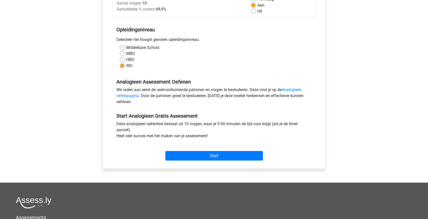
click at [129, 54] on label "MBO" at bounding box center [130, 54] width 9 height 6
click at [124, 54] on input "MBO" at bounding box center [122, 53] width 4 height 5
radio input "true"
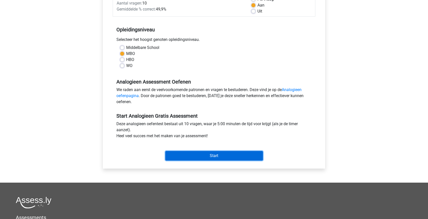
click at [228, 154] on input "Start" at bounding box center [214, 156] width 98 height 10
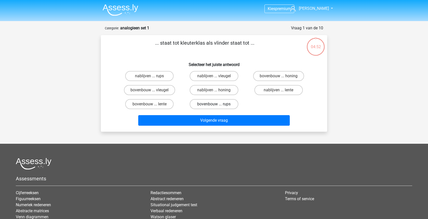
click at [208, 106] on label "bovenbouw ... rups" at bounding box center [214, 104] width 48 height 10
click at [214, 106] on input "bovenbouw ... rups" at bounding box center [215, 105] width 3 height 3
radio input "true"
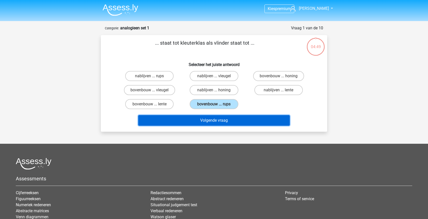
click at [193, 120] on button "Volgende vraag" at bounding box center [214, 120] width 152 height 11
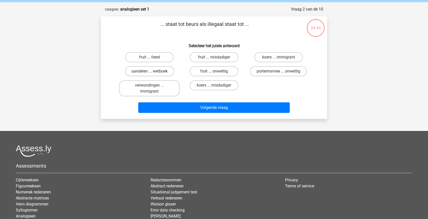
scroll to position [25, 0]
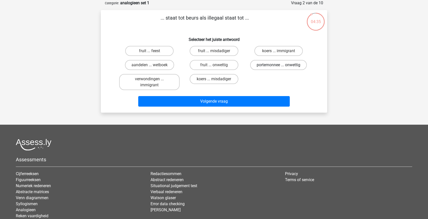
click at [269, 64] on label "portemonnee ... onwettig" at bounding box center [278, 65] width 57 height 10
click at [278, 65] on input "portemonnee ... onwettig" at bounding box center [279, 66] width 3 height 3
radio input "true"
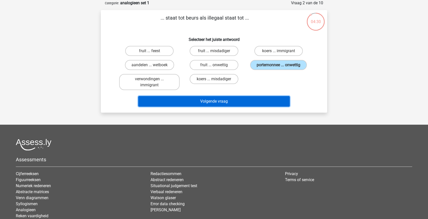
click at [226, 104] on button "Volgende vraag" at bounding box center [214, 101] width 152 height 11
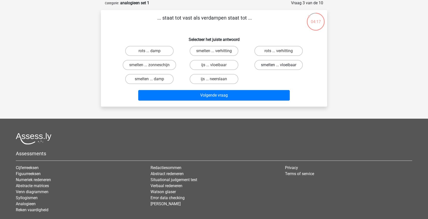
click at [273, 65] on label "smelten ... vloeibaar" at bounding box center [278, 65] width 48 height 10
click at [278, 65] on input "smelten ... vloeibaar" at bounding box center [279, 66] width 3 height 3
radio input "true"
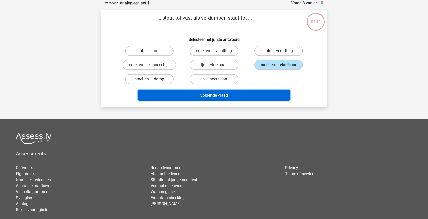
click at [237, 91] on button "Volgende vraag" at bounding box center [214, 95] width 152 height 11
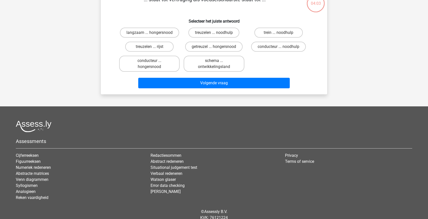
scroll to position [44, 0]
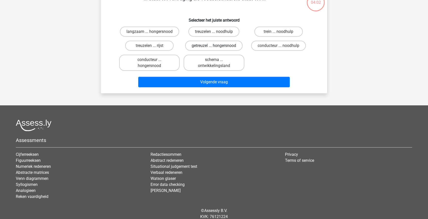
click at [197, 46] on label "getreuzel ... hongersnood" at bounding box center [213, 46] width 57 height 10
click at [214, 46] on input "getreuzel ... hongersnood" at bounding box center [215, 47] width 3 height 3
radio input "true"
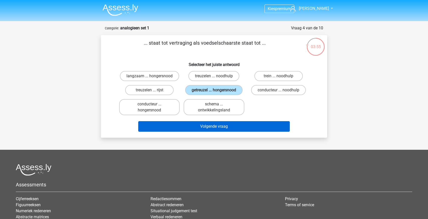
click at [202, 125] on button "Volgende vraag" at bounding box center [214, 126] width 152 height 11
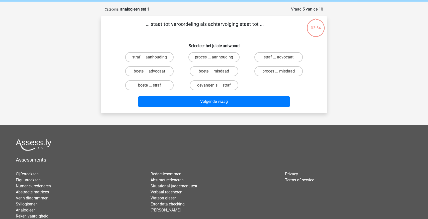
scroll to position [25, 0]
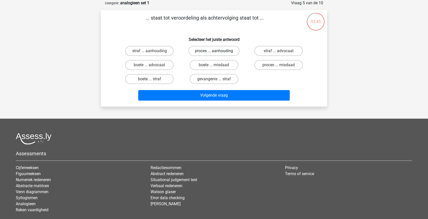
click at [199, 53] on label "proces ... aanhouding" at bounding box center [213, 51] width 51 height 10
click at [214, 53] on input "proces ... aanhouding" at bounding box center [215, 52] width 3 height 3
radio input "true"
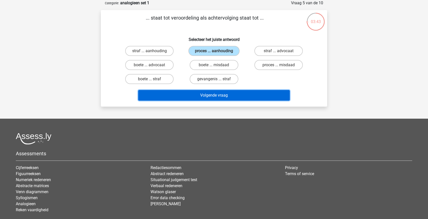
click at [201, 92] on button "Volgende vraag" at bounding box center [214, 95] width 152 height 11
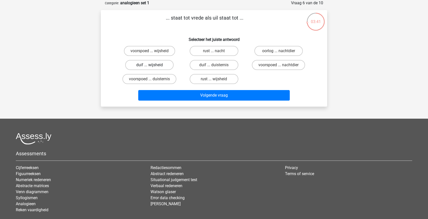
click at [156, 65] on label "duif ... wijsheid" at bounding box center [149, 65] width 48 height 10
click at [153, 65] on input "duif ... wijsheid" at bounding box center [151, 66] width 3 height 3
radio input "true"
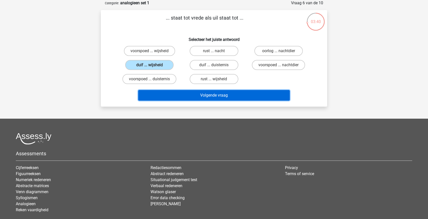
click at [202, 93] on button "Volgende vraag" at bounding box center [214, 95] width 152 height 11
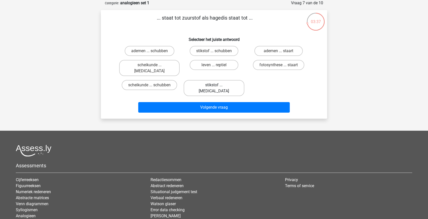
click at [207, 82] on label "stikstof ... krokodil" at bounding box center [214, 88] width 60 height 16
click at [214, 85] on input "stikstof ... krokodil" at bounding box center [215, 86] width 3 height 3
radio input "true"
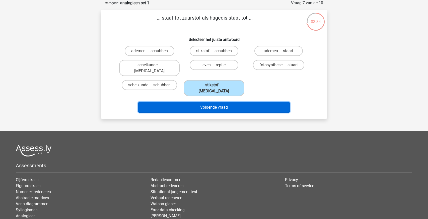
click at [205, 102] on button "Volgende vraag" at bounding box center [214, 107] width 152 height 11
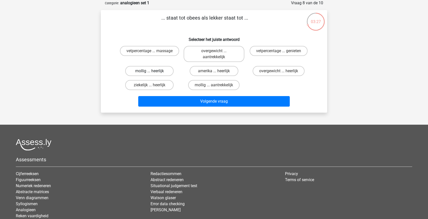
click at [163, 71] on label "mollig ... heerlijk" at bounding box center [149, 71] width 48 height 10
click at [153, 71] on input "mollig ... heerlijk" at bounding box center [151, 72] width 3 height 3
radio input "true"
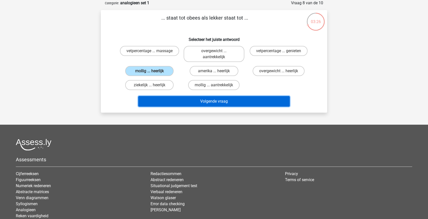
click at [193, 100] on button "Volgende vraag" at bounding box center [214, 101] width 152 height 11
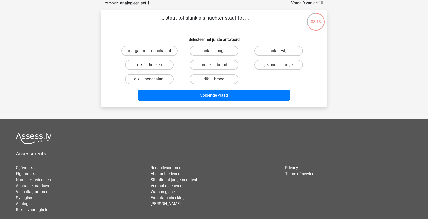
click at [155, 64] on label "dik ... dronken" at bounding box center [149, 65] width 48 height 10
click at [153, 65] on input "dik ... dronken" at bounding box center [151, 66] width 3 height 3
radio input "true"
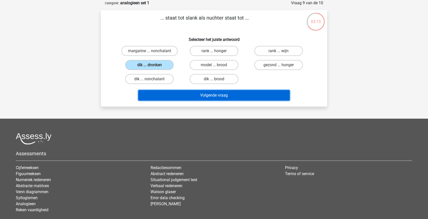
click at [198, 92] on button "Volgende vraag" at bounding box center [214, 95] width 152 height 11
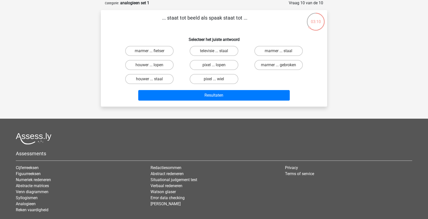
click at [214, 79] on input "pixel ... wiel" at bounding box center [215, 80] width 3 height 3
radio input "true"
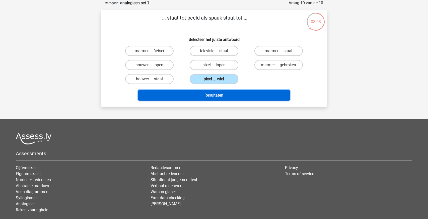
click at [215, 94] on button "Resultaten" at bounding box center [214, 95] width 152 height 11
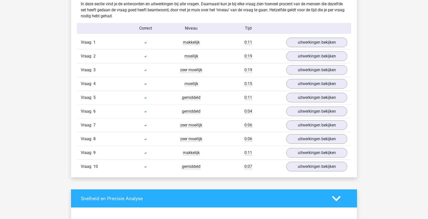
scroll to position [401, 0]
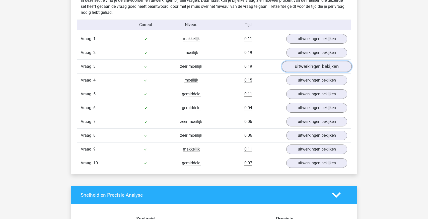
click at [326, 65] on link "uitwerkingen bekijken" at bounding box center [317, 66] width 70 height 11
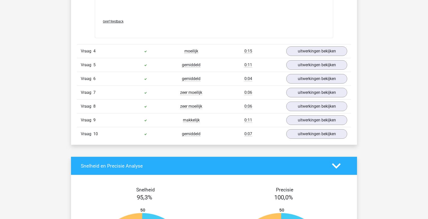
scroll to position [697, 0]
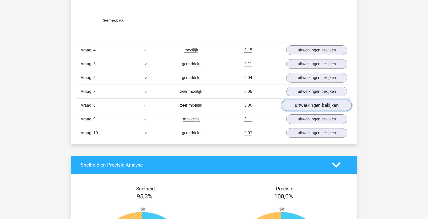
click at [312, 105] on link "uitwerkingen bekijken" at bounding box center [317, 105] width 70 height 11
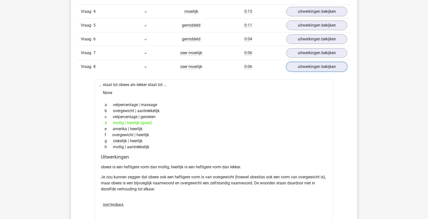
scroll to position [736, 0]
click at [306, 51] on link "uitwerkingen bekijken" at bounding box center [317, 53] width 70 height 11
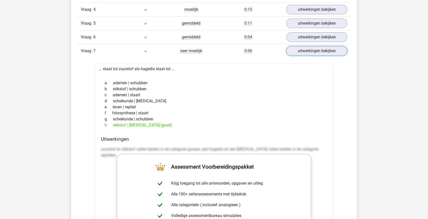
scroll to position [738, 0]
click at [312, 36] on link "uitwerkingen bekijken" at bounding box center [317, 37] width 70 height 11
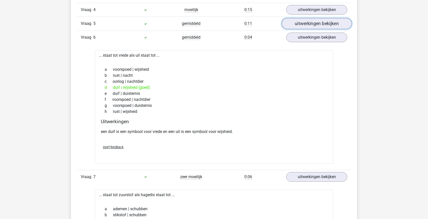
click at [299, 27] on link "uitwerkingen bekijken" at bounding box center [317, 23] width 70 height 11
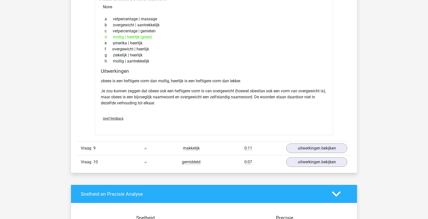
scroll to position [1481, 0]
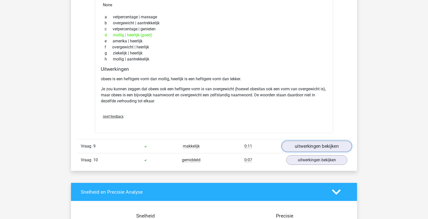
click at [306, 147] on link "uitwerkingen bekijken" at bounding box center [317, 146] width 70 height 11
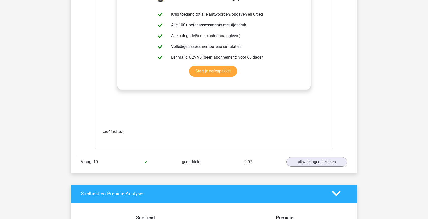
scroll to position [1755, 0]
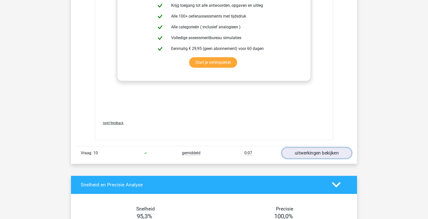
click at [299, 151] on link "uitwerkingen bekijken" at bounding box center [317, 153] width 70 height 11
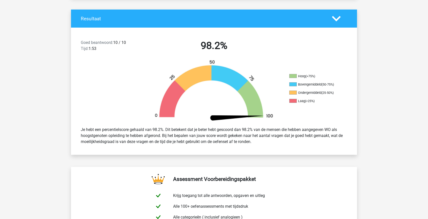
scroll to position [0, 0]
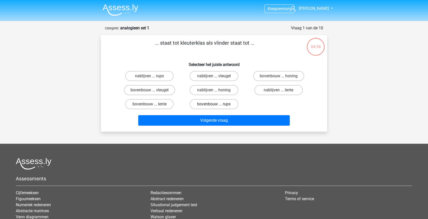
click at [221, 103] on label "bovenbouw ... rups" at bounding box center [214, 104] width 48 height 10
click at [217, 104] on input "bovenbouw ... rups" at bounding box center [215, 105] width 3 height 3
radio input "true"
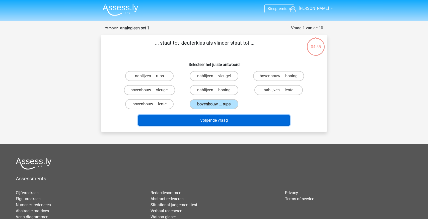
click at [219, 117] on button "Volgende vraag" at bounding box center [214, 120] width 152 height 11
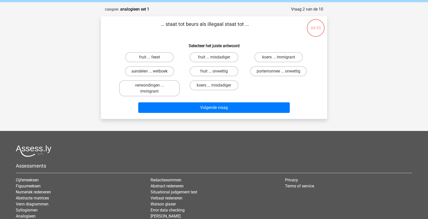
scroll to position [25, 0]
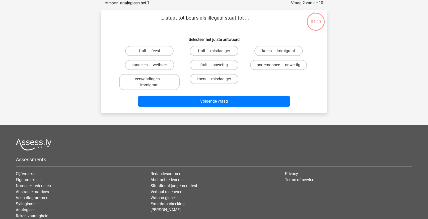
click at [271, 64] on label "portemonnee ... onwettig" at bounding box center [278, 65] width 57 height 10
click at [278, 65] on input "portemonnee ... onwettig" at bounding box center [279, 66] width 3 height 3
radio input "true"
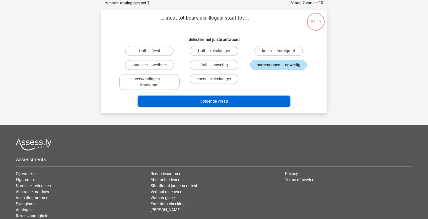
click at [232, 97] on button "Volgende vraag" at bounding box center [214, 101] width 152 height 11
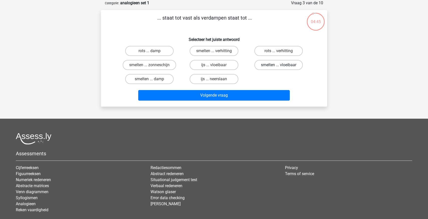
click at [269, 65] on label "smelten ... vloeibaar" at bounding box center [278, 65] width 48 height 10
click at [278, 65] on input "smelten ... vloeibaar" at bounding box center [279, 66] width 3 height 3
radio input "true"
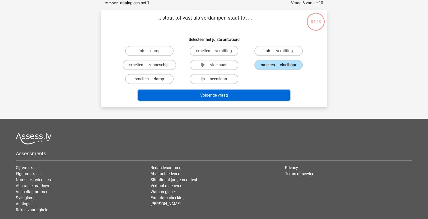
click at [239, 90] on button "Volgende vraag" at bounding box center [214, 95] width 152 height 11
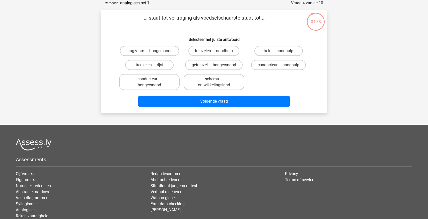
click at [205, 65] on label "getreuzel ... hongersnood" at bounding box center [213, 65] width 57 height 10
click at [214, 65] on input "getreuzel ... hongersnood" at bounding box center [215, 66] width 3 height 3
radio input "true"
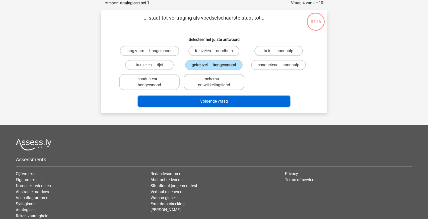
click at [196, 97] on button "Volgende vraag" at bounding box center [214, 101] width 152 height 11
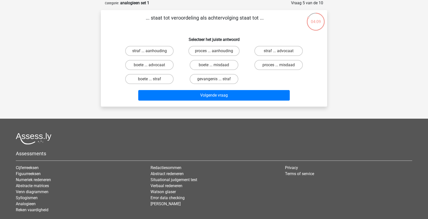
click at [218, 42] on div "... staat tot veroordeling als achtervolging staat tot ... Selecteer het juiste…" at bounding box center [214, 58] width 222 height 89
click at [217, 50] on label "proces ... aanhouding" at bounding box center [213, 51] width 51 height 10
click at [217, 51] on input "proces ... aanhouding" at bounding box center [215, 52] width 3 height 3
radio input "true"
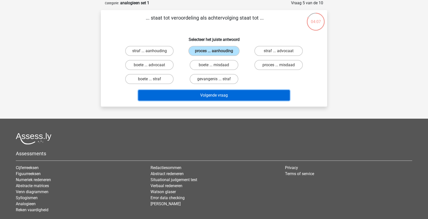
click at [209, 94] on button "Volgende vraag" at bounding box center [214, 95] width 152 height 11
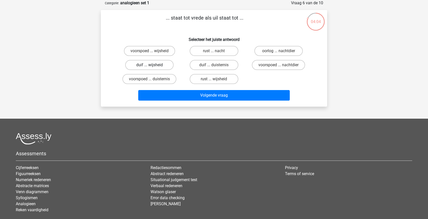
click at [153, 66] on label "duif ... wijsheid" at bounding box center [149, 65] width 48 height 10
click at [153, 66] on input "duif ... wijsheid" at bounding box center [151, 66] width 3 height 3
radio input "true"
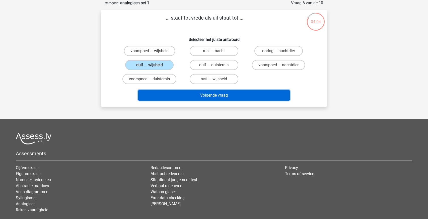
click at [206, 93] on button "Volgende vraag" at bounding box center [214, 95] width 152 height 11
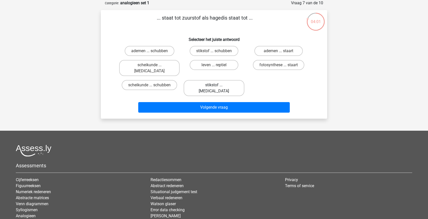
click at [209, 80] on label "stikstof ... krokodil" at bounding box center [214, 88] width 60 height 16
click at [214, 85] on input "stikstof ... krokodil" at bounding box center [215, 86] width 3 height 3
radio input "true"
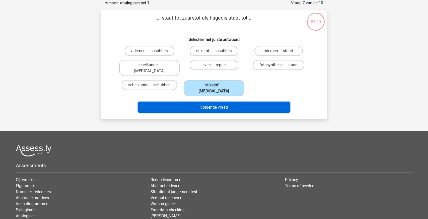
click at [210, 102] on button "Volgende vraag" at bounding box center [214, 107] width 152 height 11
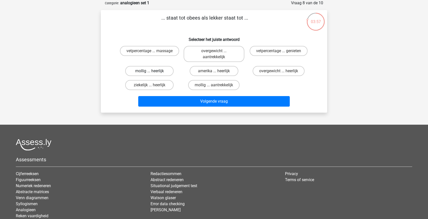
click at [154, 73] on label "mollig ... heerlijk" at bounding box center [149, 71] width 48 height 10
click at [153, 73] on input "mollig ... heerlijk" at bounding box center [151, 72] width 3 height 3
radio input "true"
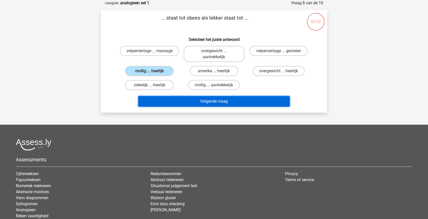
click at [189, 100] on button "Volgende vraag" at bounding box center [214, 101] width 152 height 11
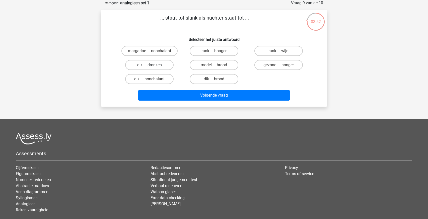
click at [160, 64] on label "dik ... dronken" at bounding box center [149, 65] width 48 height 10
click at [153, 65] on input "dik ... dronken" at bounding box center [151, 66] width 3 height 3
radio input "true"
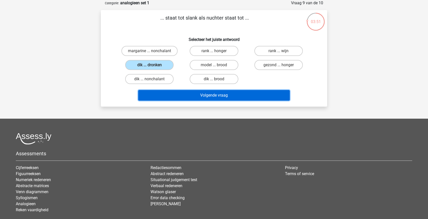
click at [194, 91] on button "Volgende vraag" at bounding box center [214, 95] width 152 height 11
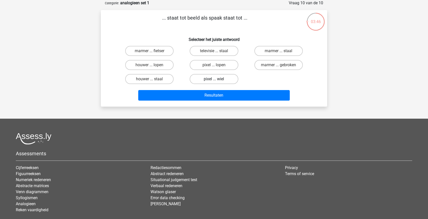
click at [208, 80] on label "pixel ... wiel" at bounding box center [214, 79] width 48 height 10
click at [214, 80] on input "pixel ... wiel" at bounding box center [215, 80] width 3 height 3
radio input "true"
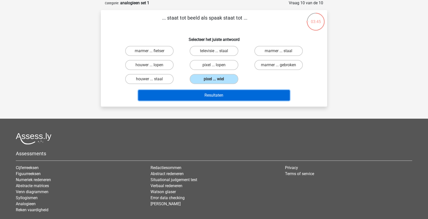
click at [209, 93] on button "Resultaten" at bounding box center [214, 95] width 152 height 11
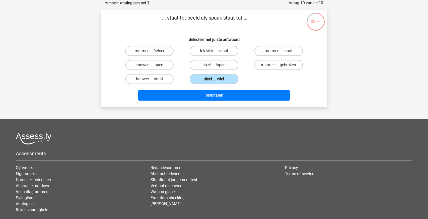
scroll to position [25, 0]
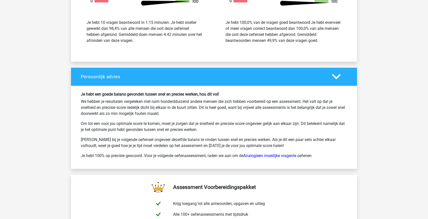
scroll to position [689, 0]
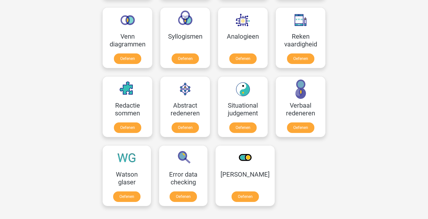
scroll to position [298, 0]
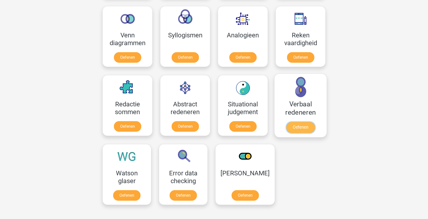
click at [296, 131] on link "Oefenen" at bounding box center [300, 127] width 29 height 11
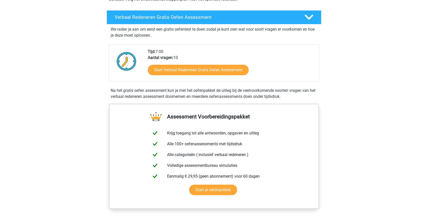
scroll to position [75, 0]
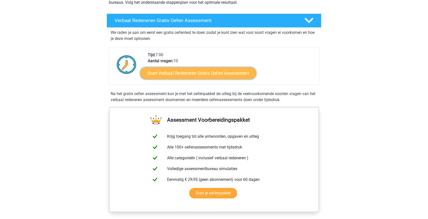
click at [206, 73] on link "Start Verbaal Redeneren Gratis Oefen Assessment" at bounding box center [198, 73] width 116 height 12
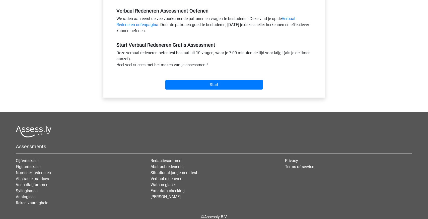
scroll to position [161, 0]
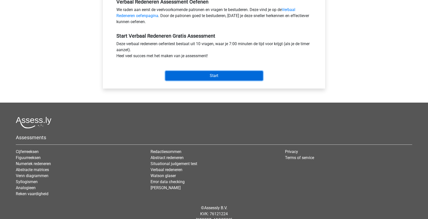
click at [193, 79] on input "Start" at bounding box center [214, 76] width 98 height 10
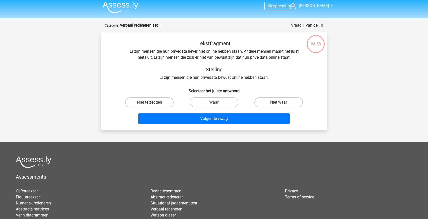
scroll to position [3, 0]
click at [167, 102] on label "Niet te zeggen" at bounding box center [149, 102] width 48 height 10
click at [153, 102] on input "Niet te zeggen" at bounding box center [151, 103] width 3 height 3
radio input "true"
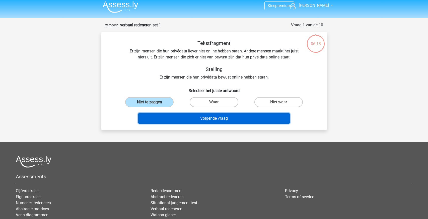
click at [222, 120] on button "Volgende vraag" at bounding box center [214, 118] width 152 height 11
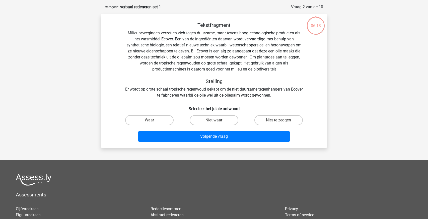
scroll to position [25, 0]
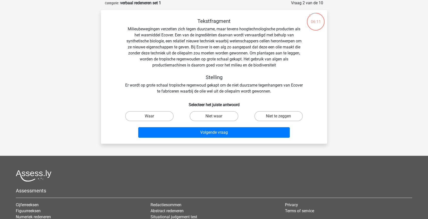
click at [146, 112] on label "Waar" at bounding box center [149, 116] width 48 height 10
click at [150, 116] on input "Waar" at bounding box center [151, 117] width 3 height 3
radio input "true"
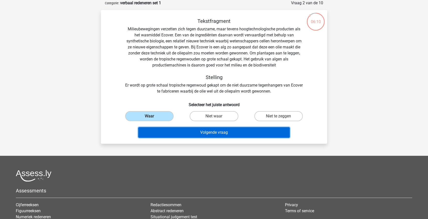
click at [238, 134] on button "Volgende vraag" at bounding box center [214, 132] width 152 height 11
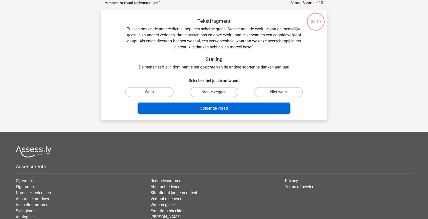
click at [227, 112] on button "Volgende vraag" at bounding box center [214, 108] width 152 height 11
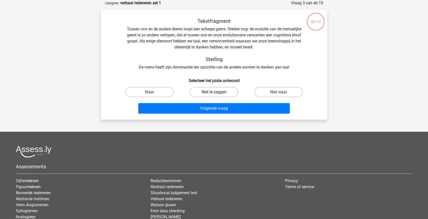
click at [222, 92] on label "Niet te zeggen" at bounding box center [214, 92] width 48 height 10
click at [217, 92] on input "Niet te zeggen" at bounding box center [215, 93] width 3 height 3
radio input "true"
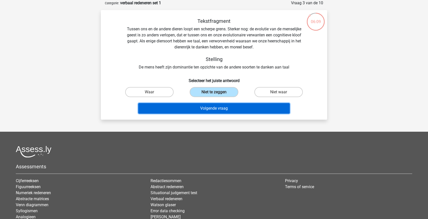
click at [234, 112] on button "Volgende vraag" at bounding box center [214, 108] width 152 height 11
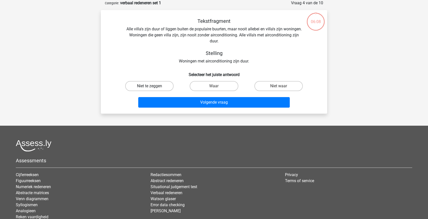
click at [149, 90] on label "Niet te zeggen" at bounding box center [149, 86] width 48 height 10
click at [150, 89] on input "Niet te zeggen" at bounding box center [151, 87] width 3 height 3
radio input "true"
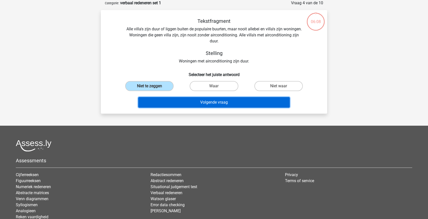
click at [166, 104] on button "Volgende vraag" at bounding box center [214, 102] width 152 height 11
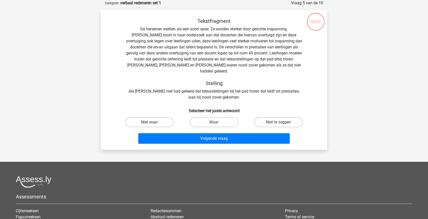
click at [222, 117] on label "Waar" at bounding box center [214, 122] width 48 height 10
click at [217, 122] on input "Waar" at bounding box center [215, 123] width 3 height 3
radio input "true"
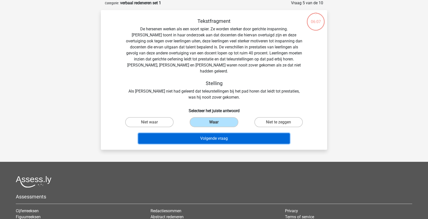
click at [172, 133] on button "Volgende vraag" at bounding box center [214, 138] width 152 height 11
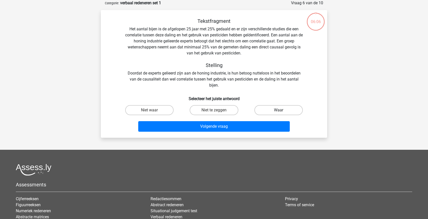
click at [272, 114] on label "Waar" at bounding box center [278, 110] width 48 height 10
click at [278, 113] on input "Waar" at bounding box center [279, 111] width 3 height 3
radio input "true"
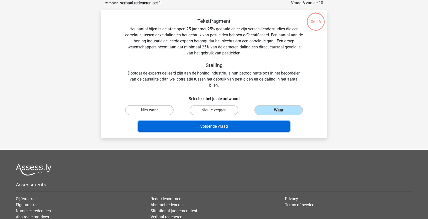
click at [170, 128] on button "Volgende vraag" at bounding box center [214, 126] width 152 height 11
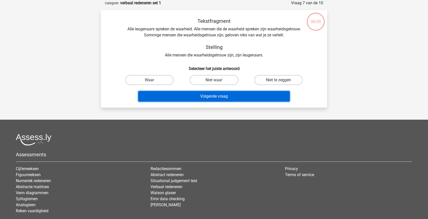
click at [222, 92] on button "Volgende vraag" at bounding box center [214, 96] width 152 height 11
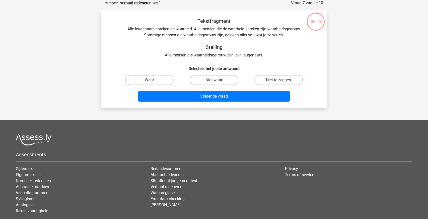
click at [220, 75] on label "Niet waar" at bounding box center [214, 80] width 48 height 10
click at [217, 80] on input "Niet waar" at bounding box center [215, 81] width 3 height 3
radio input "true"
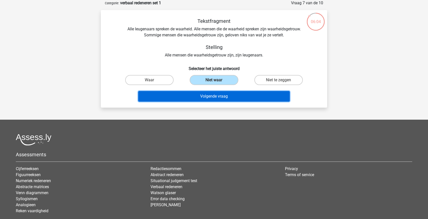
click at [173, 99] on button "Volgende vraag" at bounding box center [214, 96] width 152 height 11
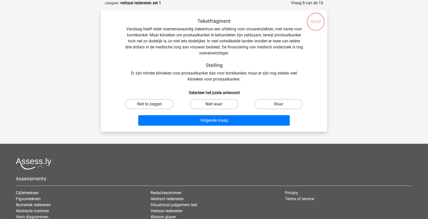
click at [221, 105] on label "Niet waar" at bounding box center [214, 104] width 48 height 10
click at [217, 105] on input "Niet waar" at bounding box center [215, 105] width 3 height 3
radio input "true"
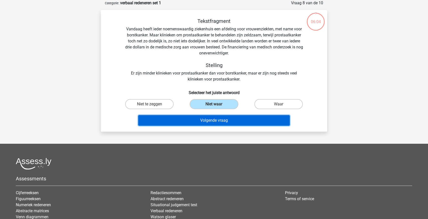
click at [168, 123] on button "Volgende vraag" at bounding box center [214, 120] width 152 height 11
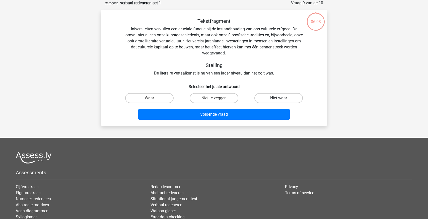
click at [272, 102] on label "Niet waar" at bounding box center [278, 98] width 48 height 10
click at [278, 101] on input "Niet waar" at bounding box center [279, 99] width 3 height 3
radio input "true"
click at [152, 98] on label "Waar" at bounding box center [149, 98] width 48 height 10
click at [152, 98] on input "Waar" at bounding box center [151, 99] width 3 height 3
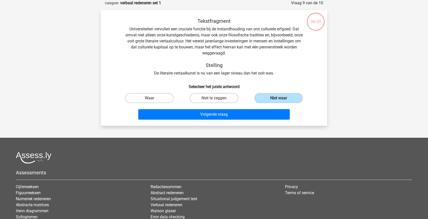
radio input "true"
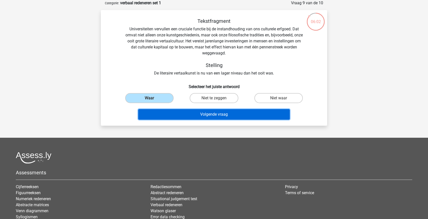
click at [235, 115] on button "Volgende vraag" at bounding box center [214, 114] width 152 height 11
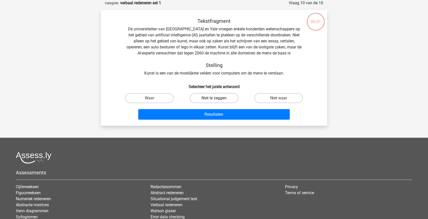
click at [200, 95] on label "Niet te zeggen" at bounding box center [214, 98] width 48 height 10
click at [214, 98] on input "Niet te zeggen" at bounding box center [215, 99] width 3 height 3
radio input "true"
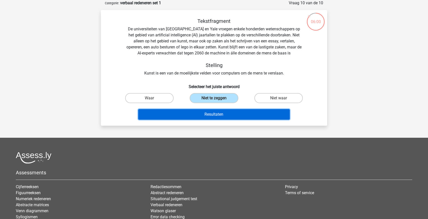
click at [263, 118] on button "Resultaten" at bounding box center [214, 114] width 152 height 11
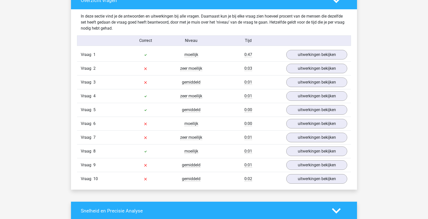
scroll to position [386, 0]
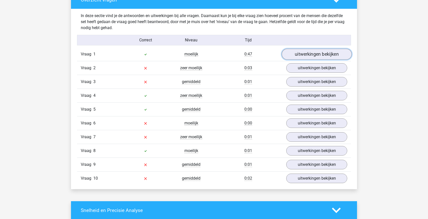
click at [300, 52] on link "uitwerkingen bekijken" at bounding box center [317, 54] width 70 height 11
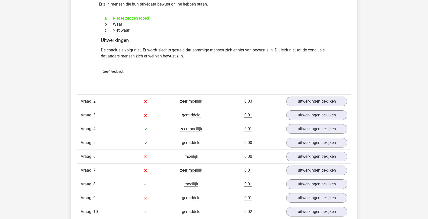
scroll to position [490, 0]
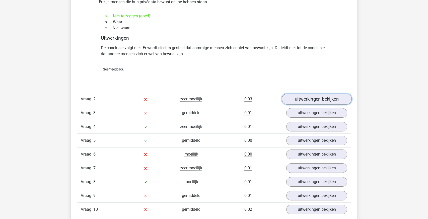
click at [317, 100] on link "uitwerkingen bekijken" at bounding box center [317, 99] width 70 height 11
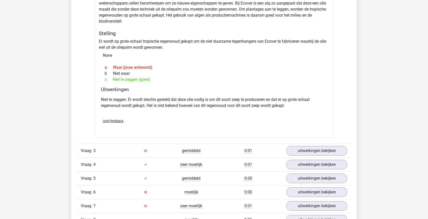
scroll to position [631, 0]
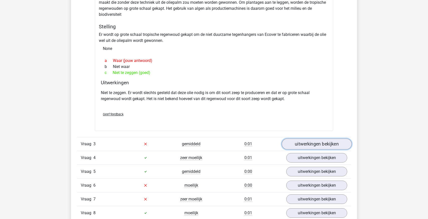
click at [302, 139] on link "uitwerkingen bekijken" at bounding box center [317, 143] width 70 height 11
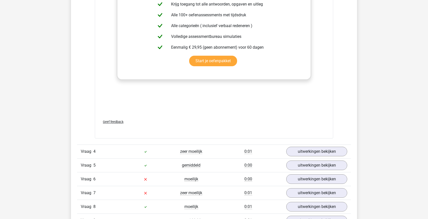
scroll to position [914, 0]
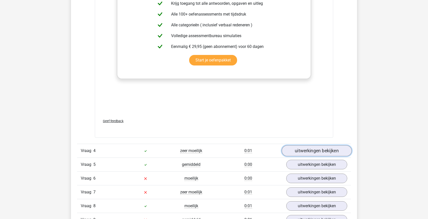
click at [299, 147] on link "uitwerkingen bekijken" at bounding box center [317, 150] width 70 height 11
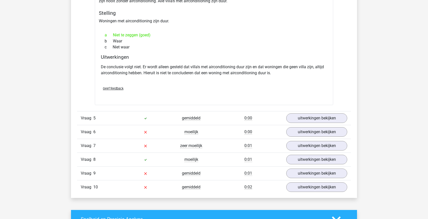
scroll to position [1096, 0]
click at [304, 141] on link "uitwerkingen bekijken" at bounding box center [317, 145] width 70 height 11
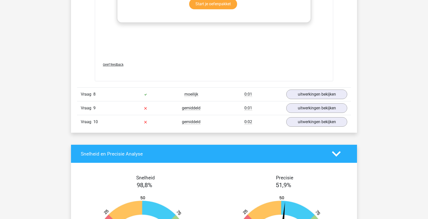
scroll to position [1431, 0]
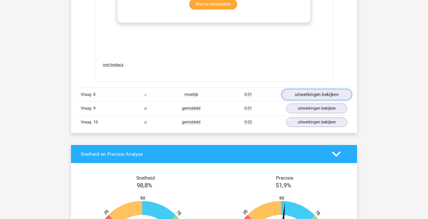
click at [308, 93] on link "uitwerkingen bekijken" at bounding box center [317, 94] width 70 height 11
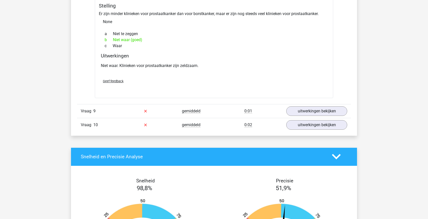
scroll to position [1575, 0]
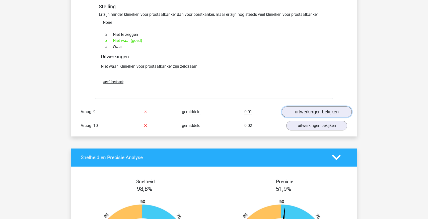
click at [334, 110] on link "uitwerkingen bekijken" at bounding box center [317, 111] width 70 height 11
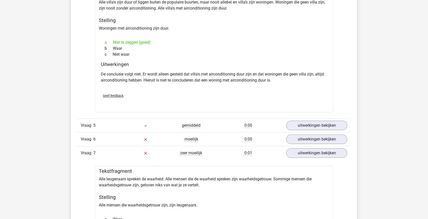
scroll to position [1090, 0]
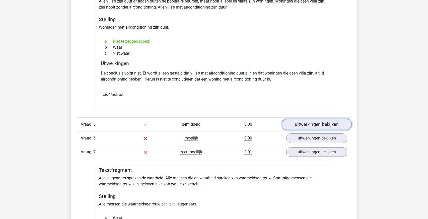
click at [313, 124] on link "uitwerkingen bekijken" at bounding box center [317, 124] width 70 height 11
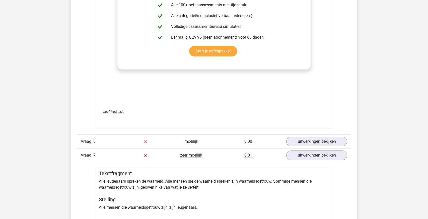
scroll to position [1382, 0]
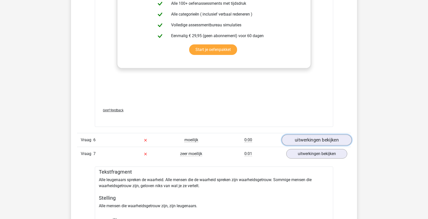
click at [298, 139] on link "uitwerkingen bekijken" at bounding box center [317, 140] width 70 height 11
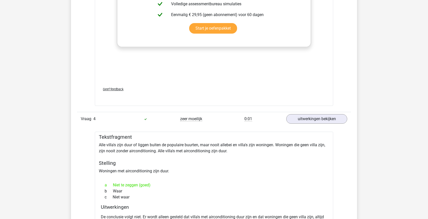
scroll to position [949, 0]
